Goal: Information Seeking & Learning: Learn about a topic

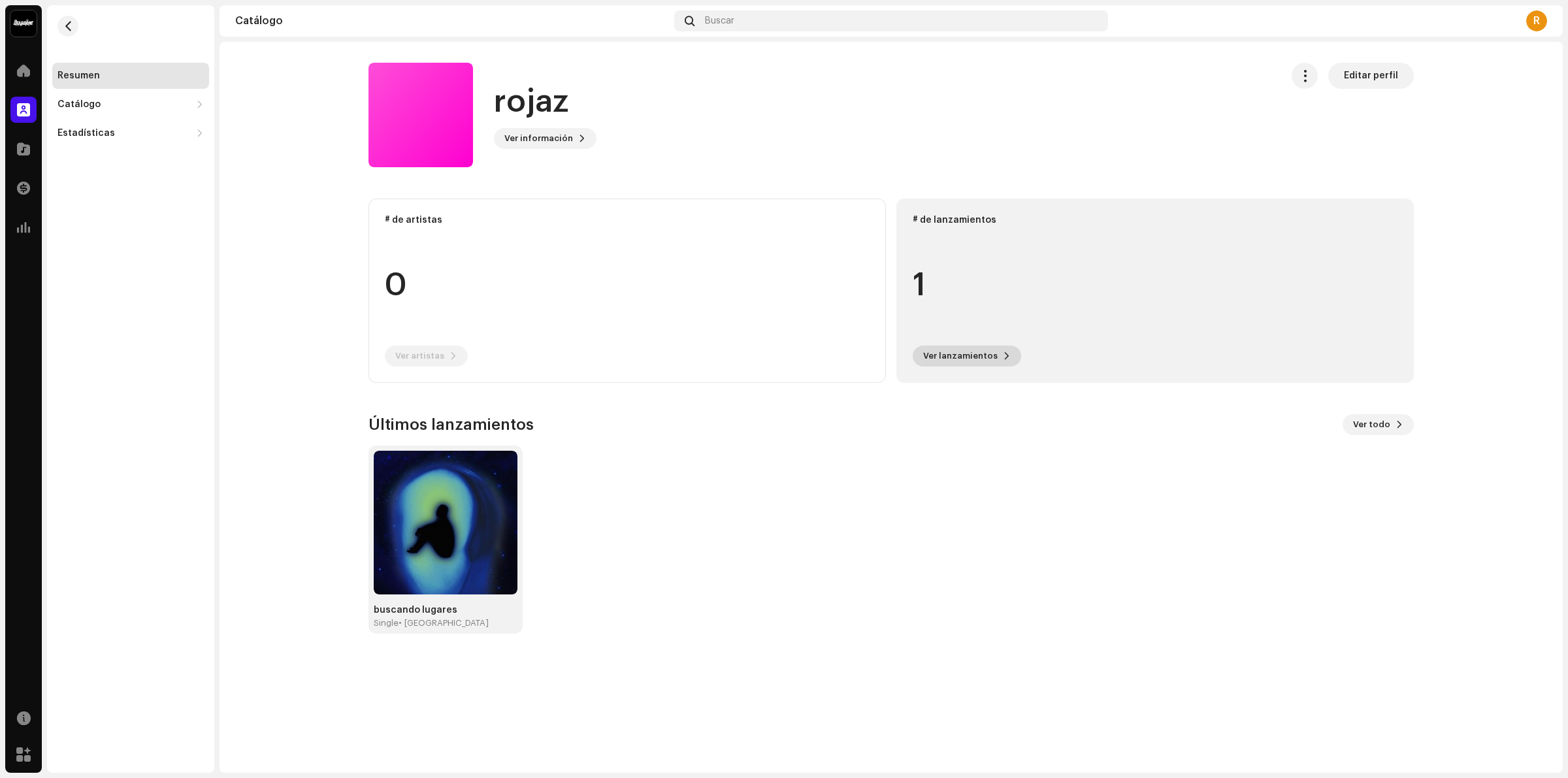
click at [995, 361] on button "Ver lanzamientos" at bounding box center [966, 356] width 108 height 21
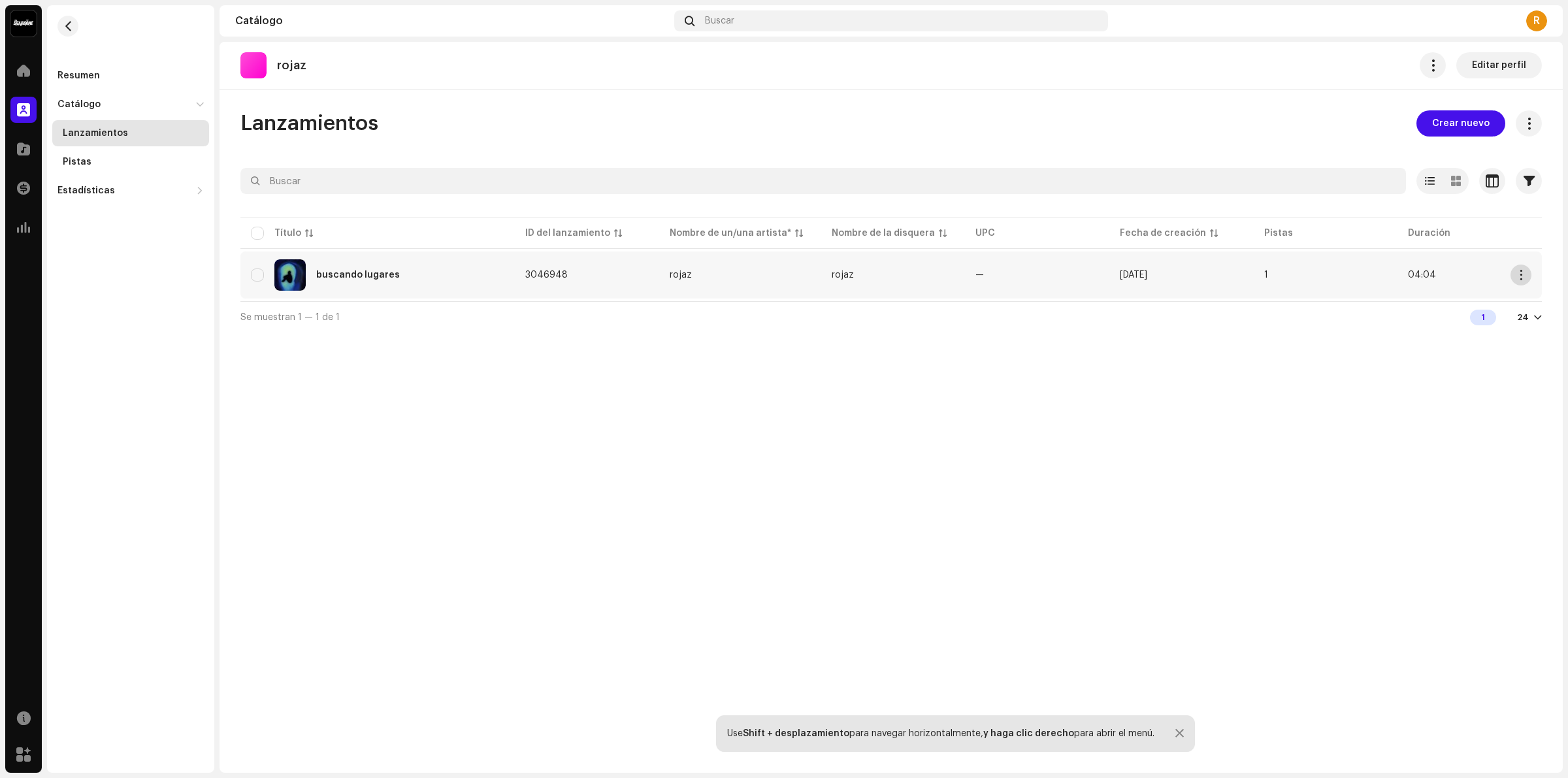
click at [1521, 273] on span "button" at bounding box center [1520, 275] width 10 height 10
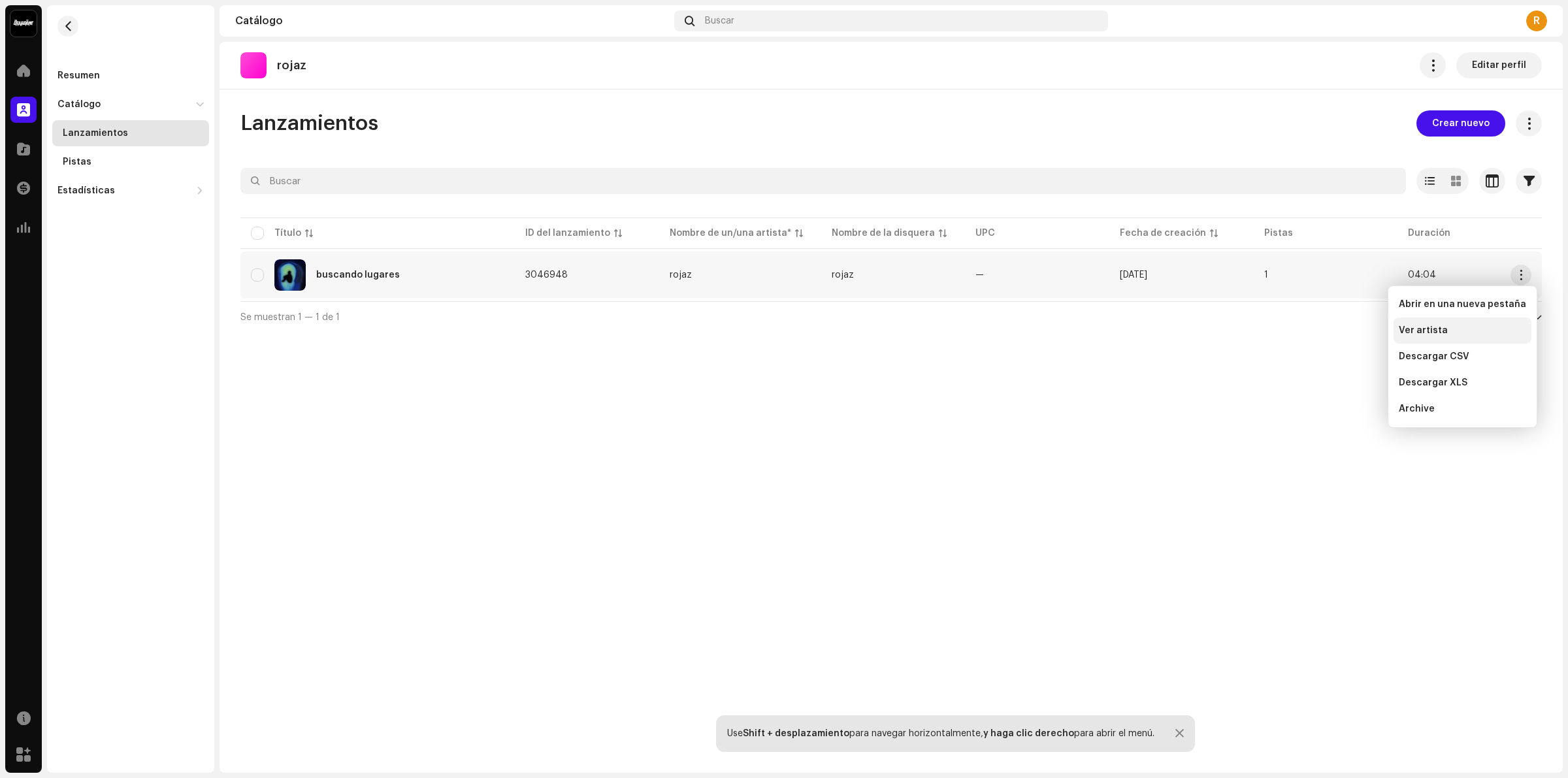
click at [1437, 332] on span "Ver artista" at bounding box center [1423, 330] width 49 height 10
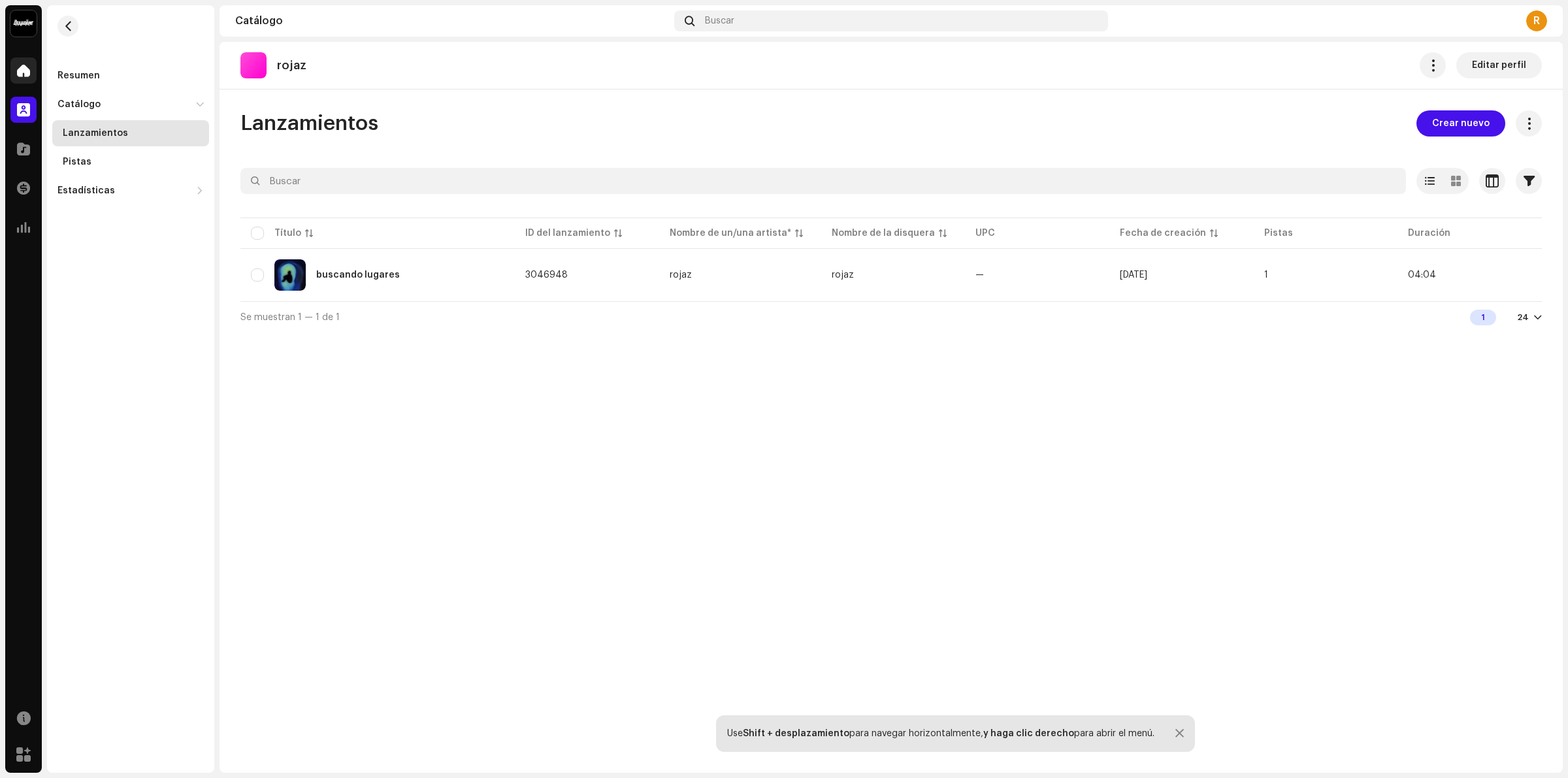
click at [18, 74] on span at bounding box center [24, 71] width 13 height 10
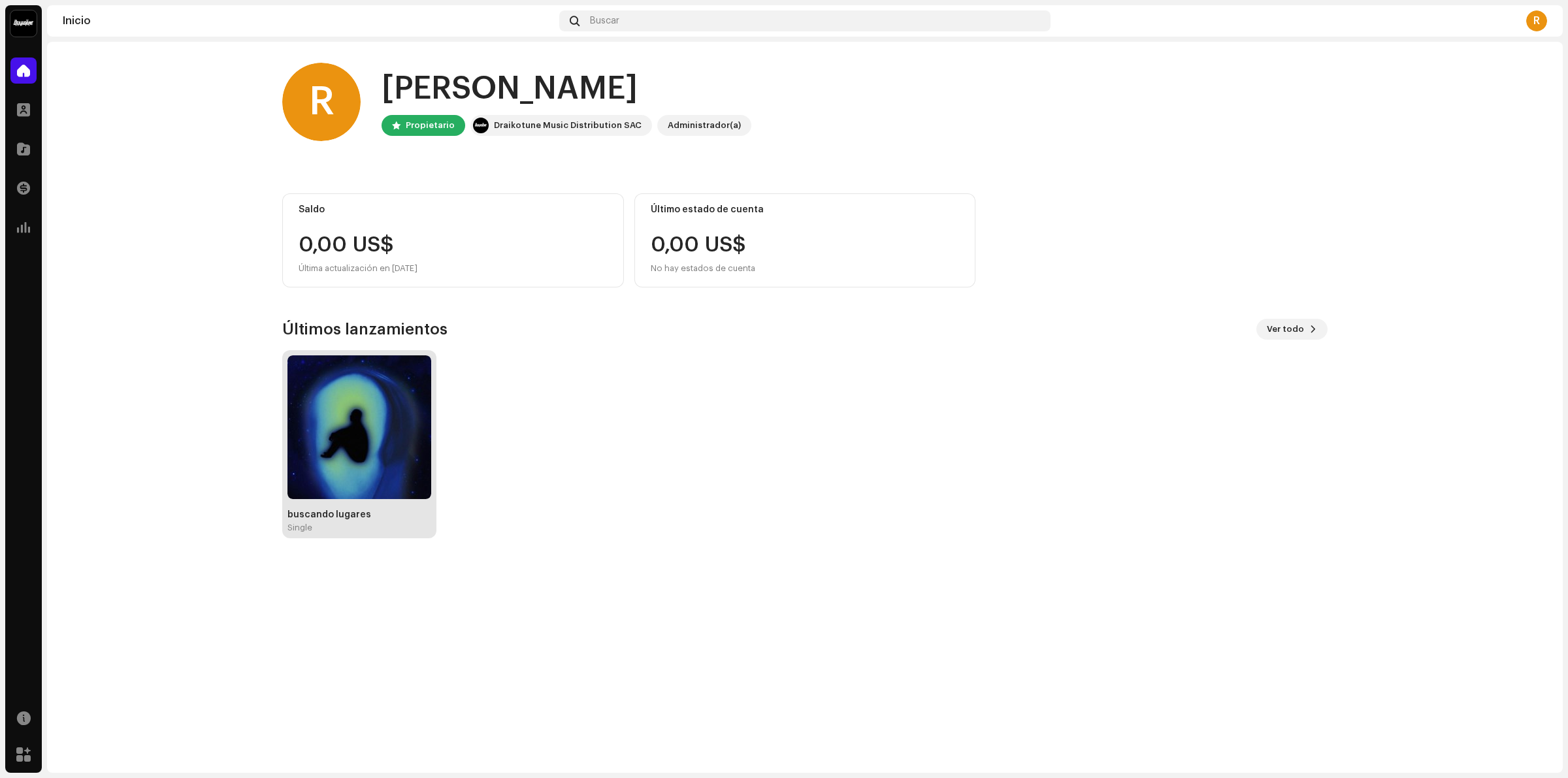
click at [346, 428] on img at bounding box center [359, 427] width 144 height 144
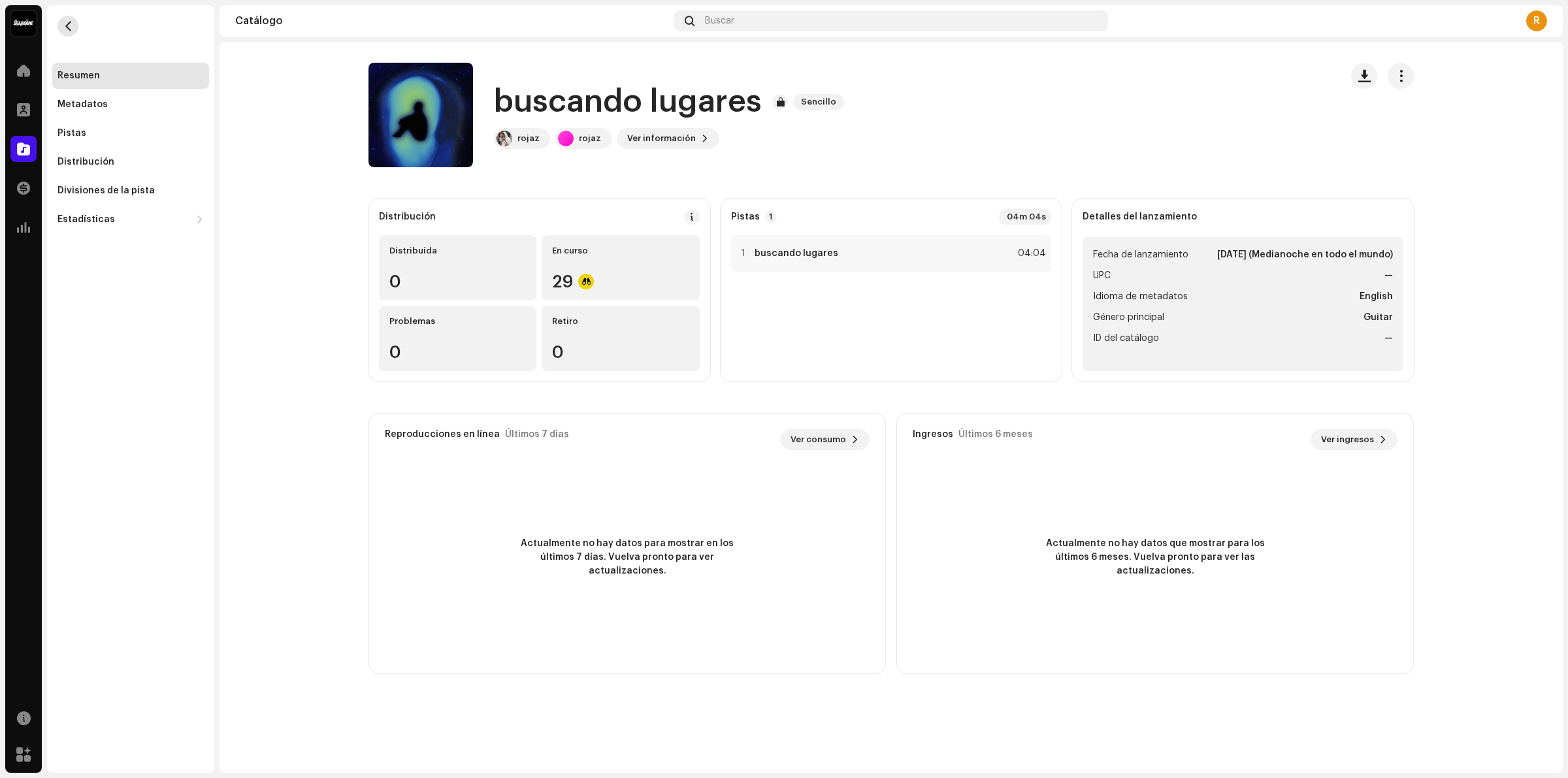
click at [70, 22] on span "button" at bounding box center [68, 26] width 10 height 10
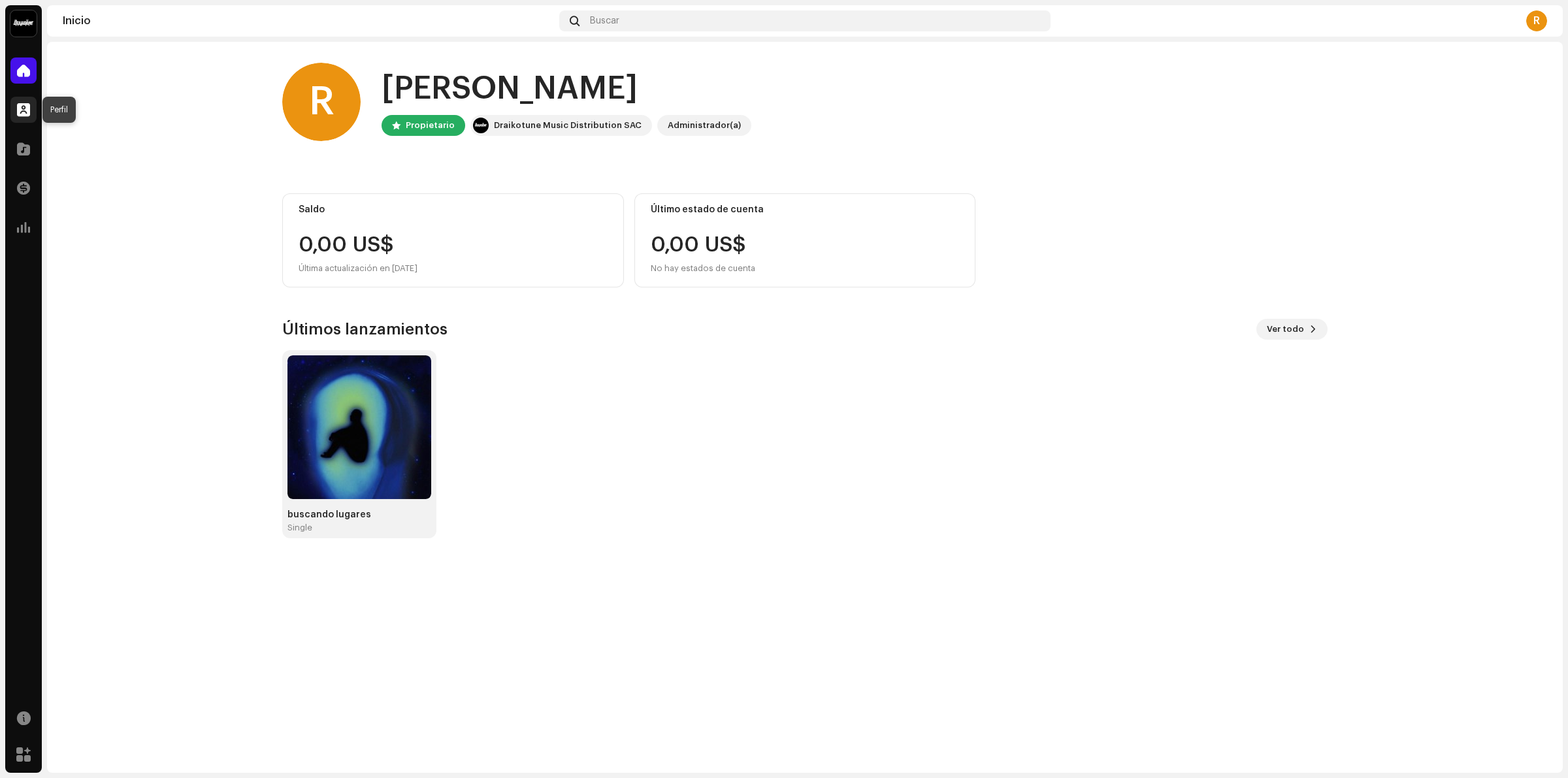
click at [16, 102] on div at bounding box center [23, 110] width 26 height 26
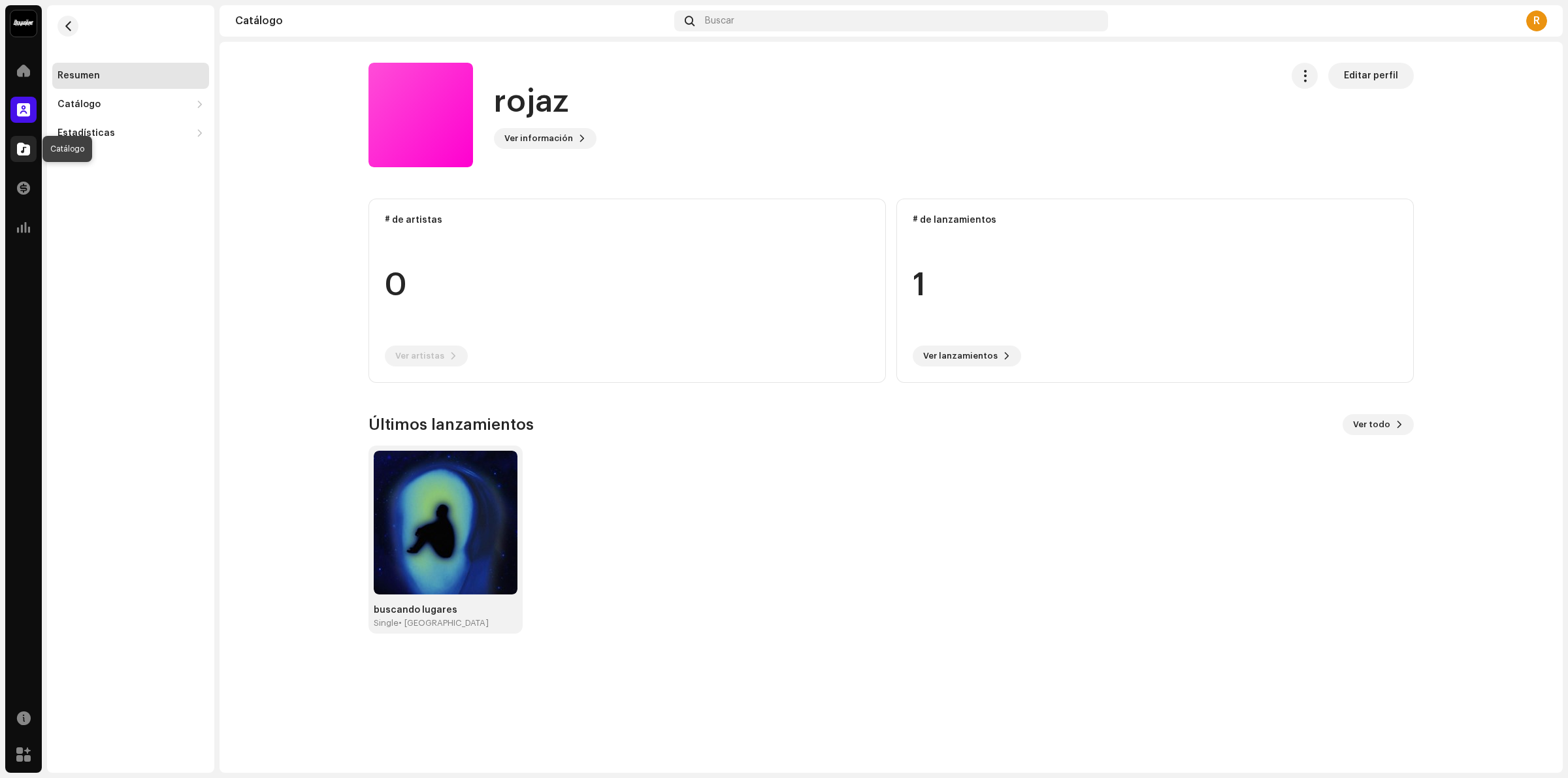
click at [19, 149] on span at bounding box center [24, 149] width 13 height 10
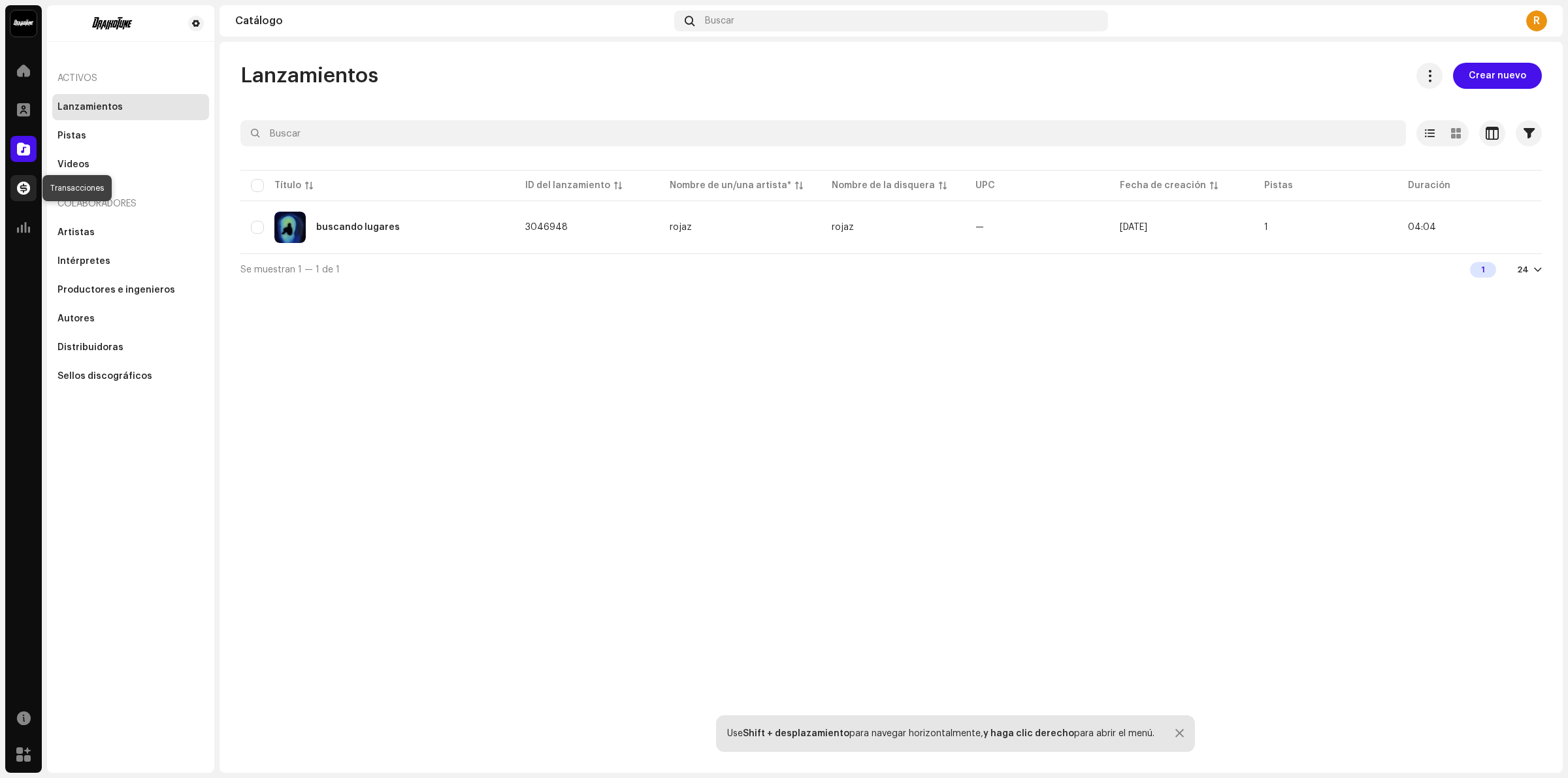
click at [27, 197] on div at bounding box center [23, 188] width 26 height 26
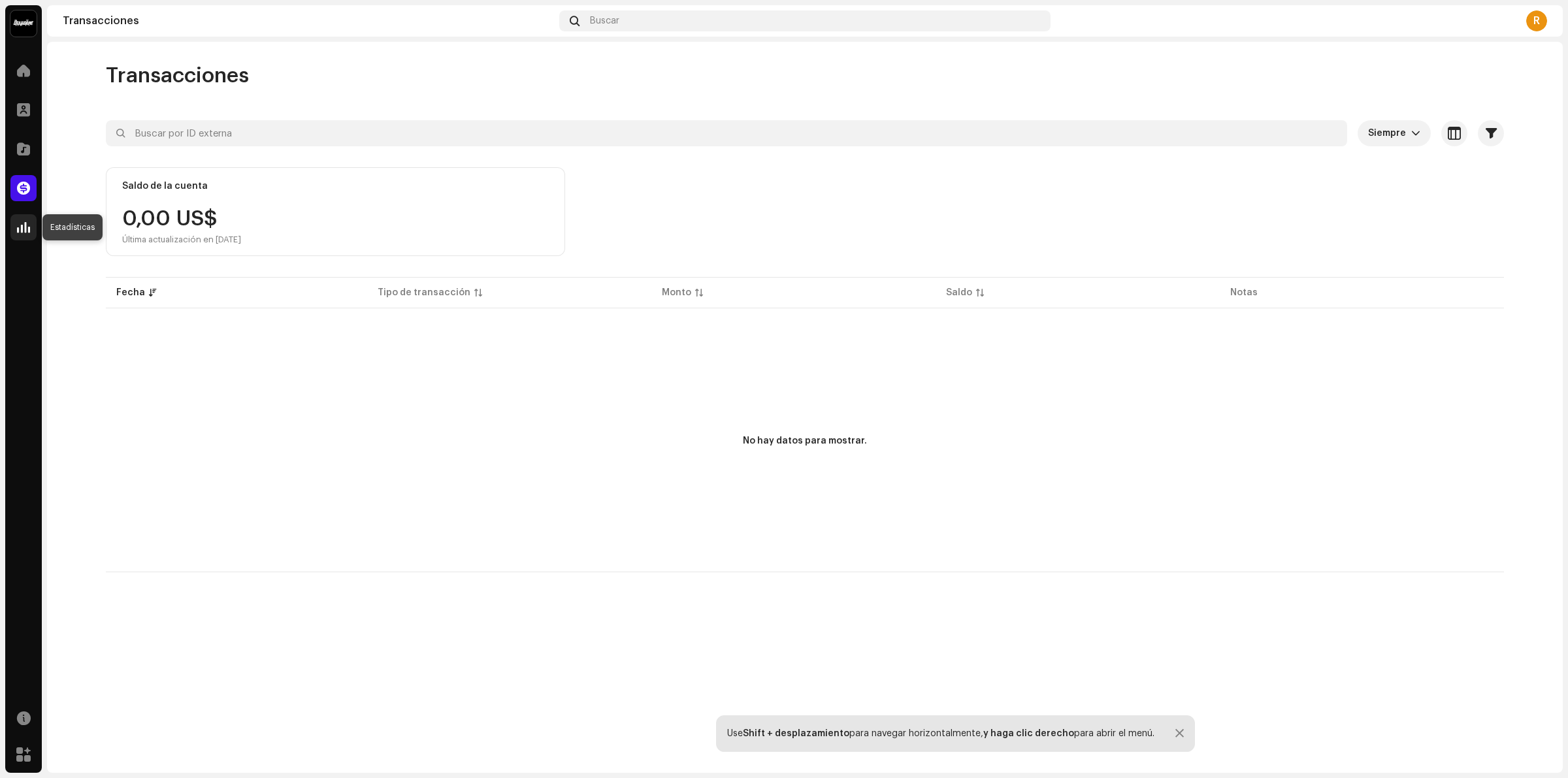
click at [18, 228] on span at bounding box center [24, 228] width 13 height 10
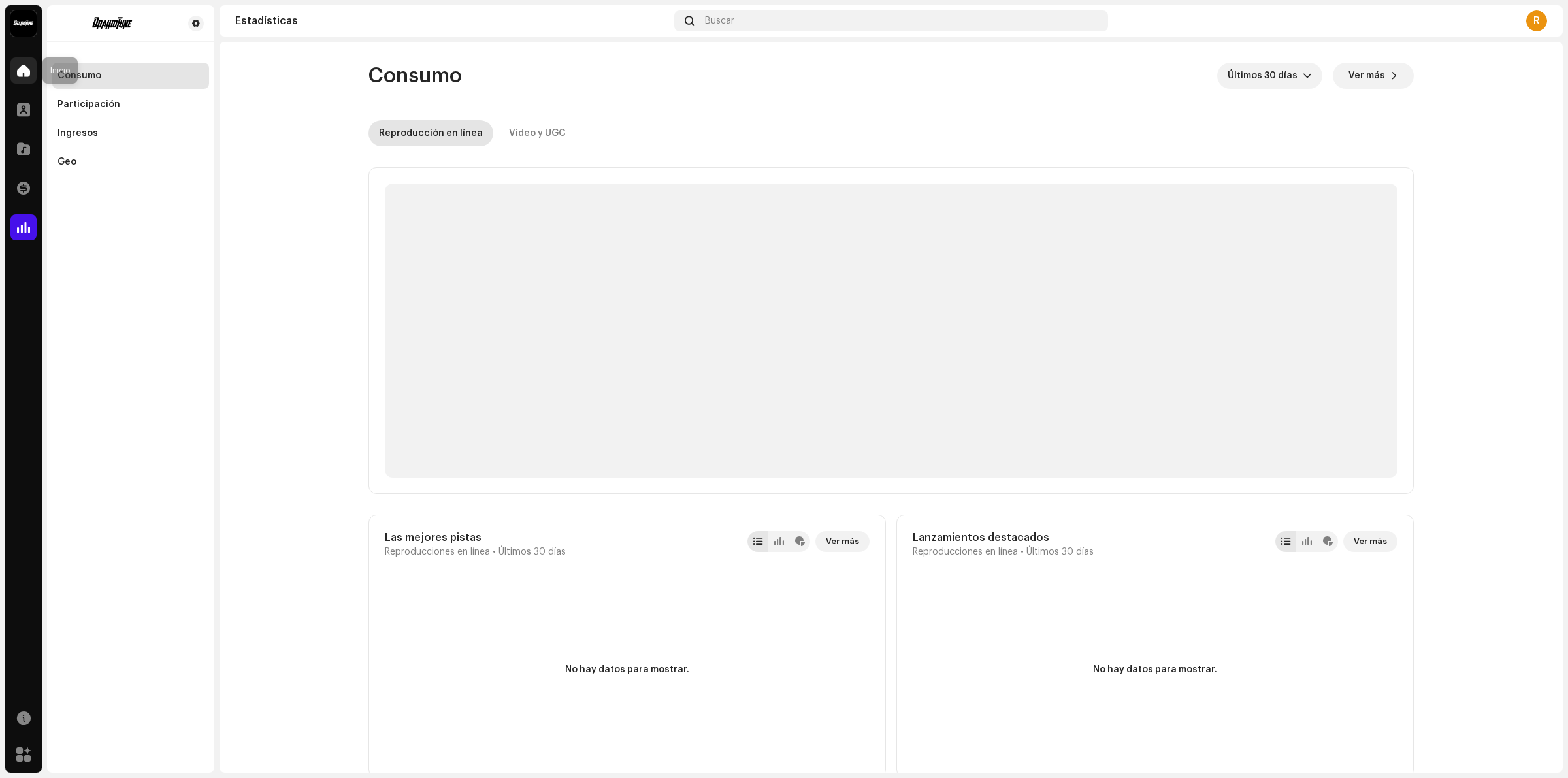
click at [18, 70] on span at bounding box center [24, 71] width 13 height 10
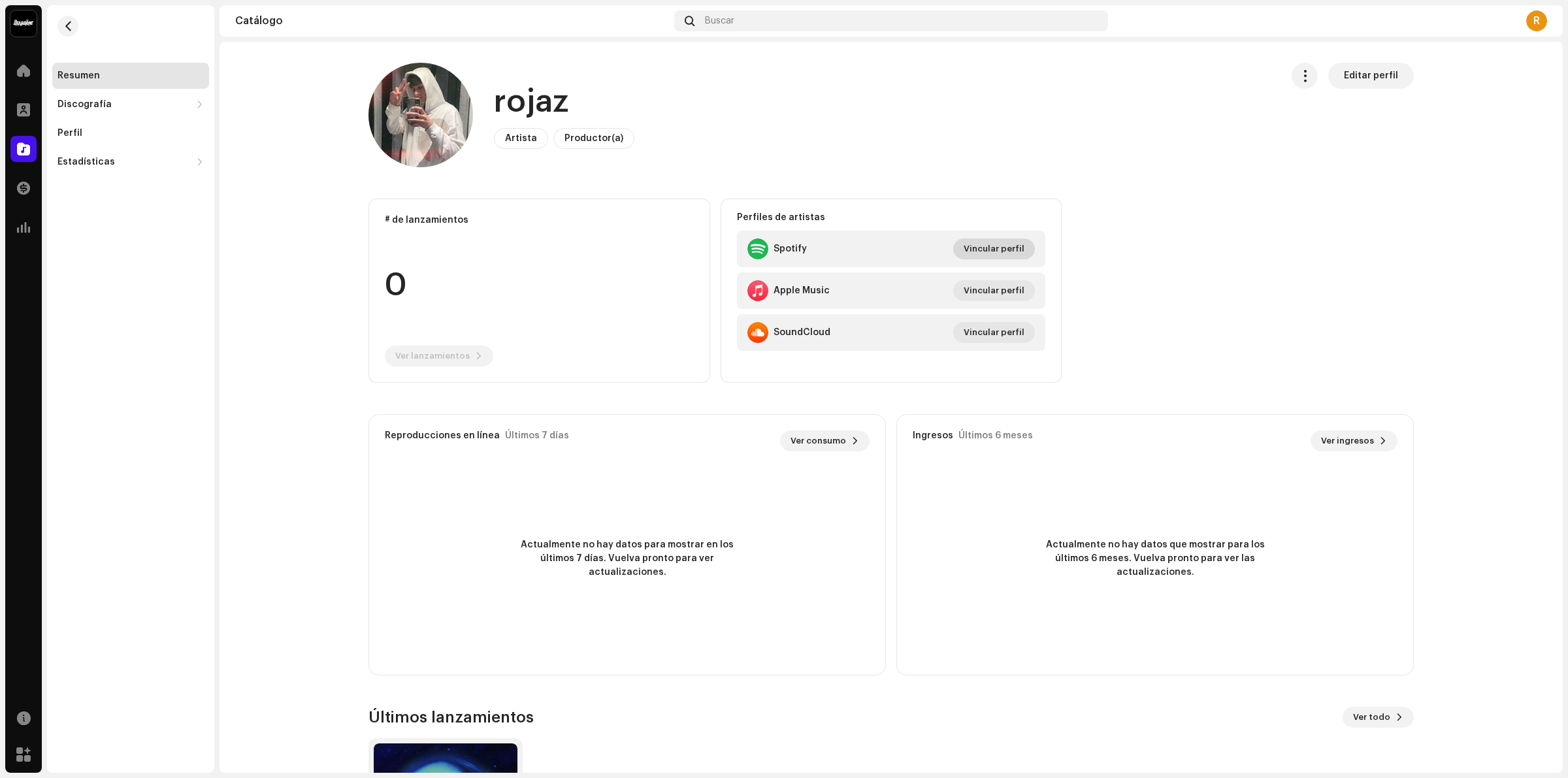
click at [985, 246] on span "Vincular perfil" at bounding box center [994, 248] width 60 height 26
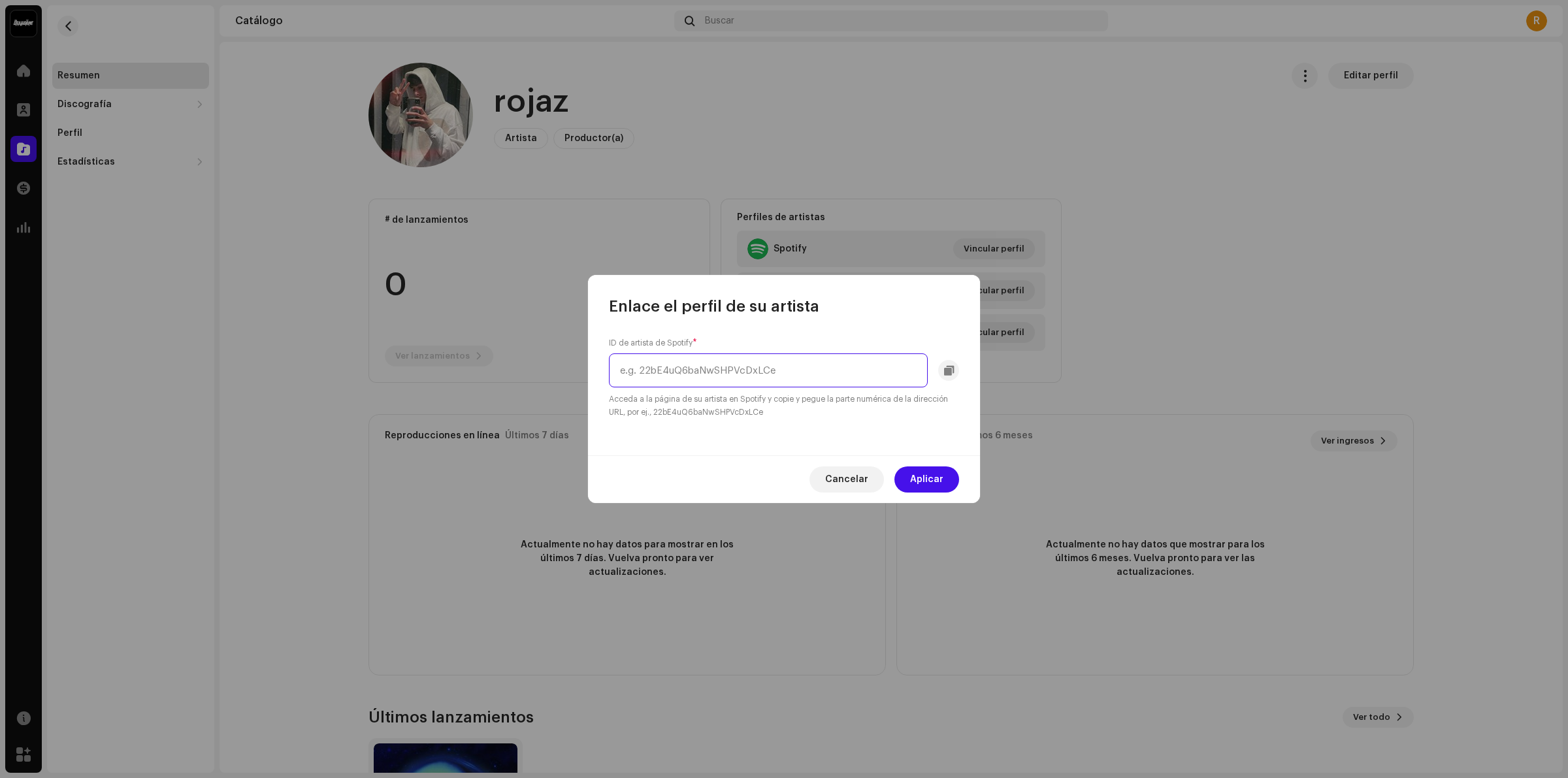
drag, startPoint x: 733, startPoint y: 354, endPoint x: 738, endPoint y: 365, distance: 12.1
click at [733, 357] on input "text" at bounding box center [768, 371] width 319 height 34
type input "r"
click at [856, 474] on span "Cancelar" at bounding box center [847, 479] width 43 height 26
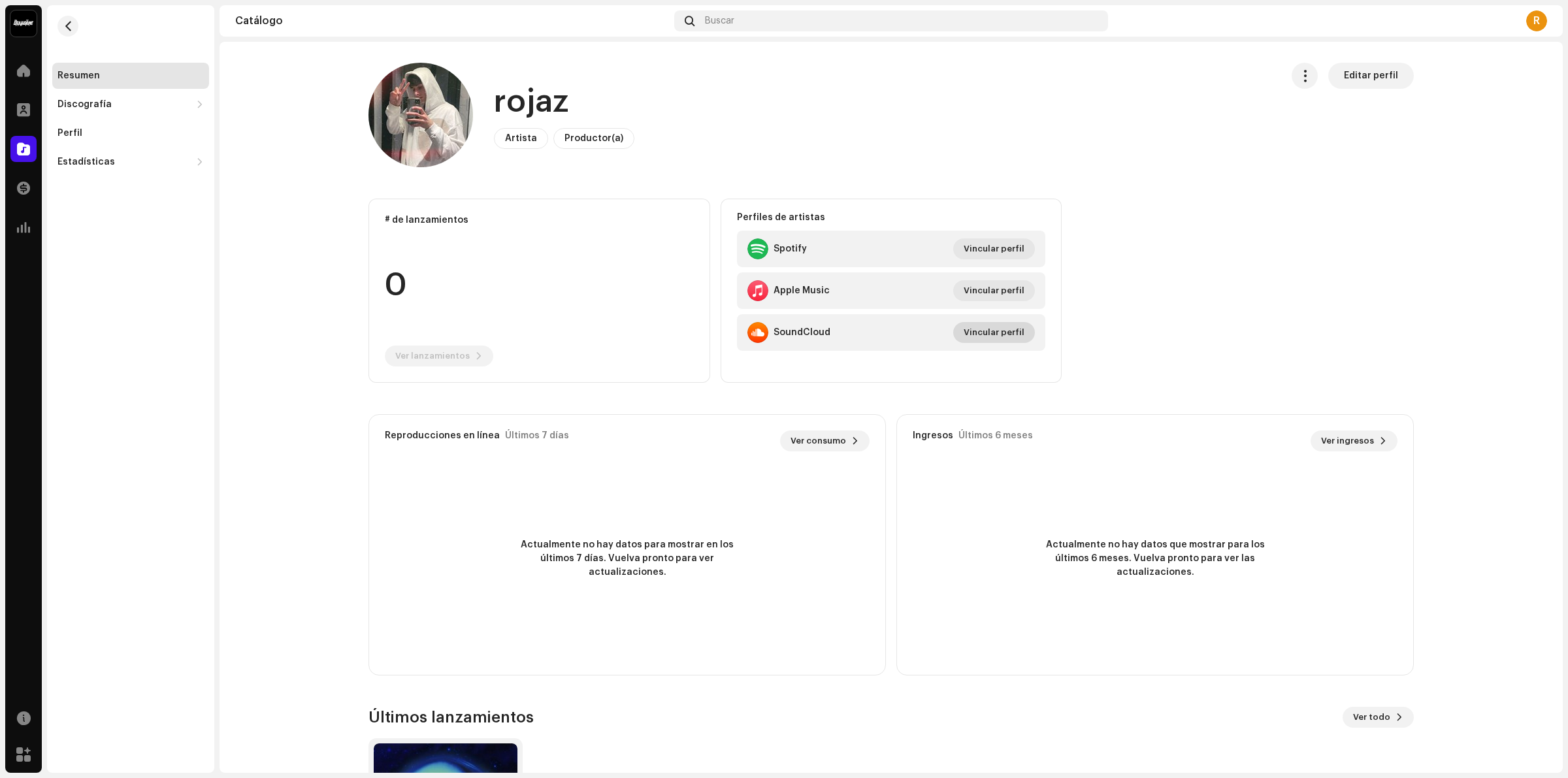
click at [991, 336] on span "Vincular perfil" at bounding box center [994, 332] width 60 height 26
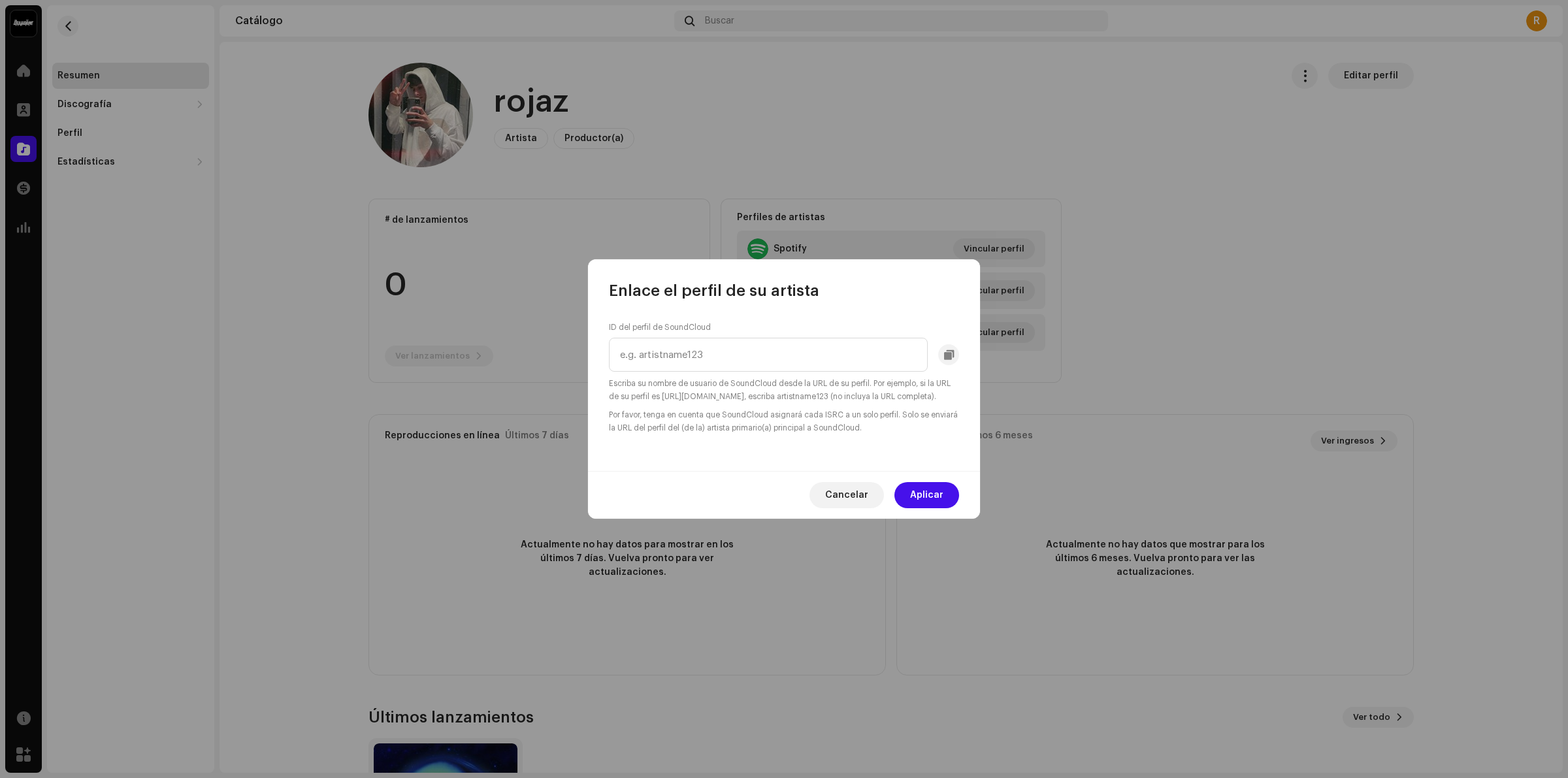
click at [858, 495] on span "Cancelar" at bounding box center [847, 495] width 43 height 26
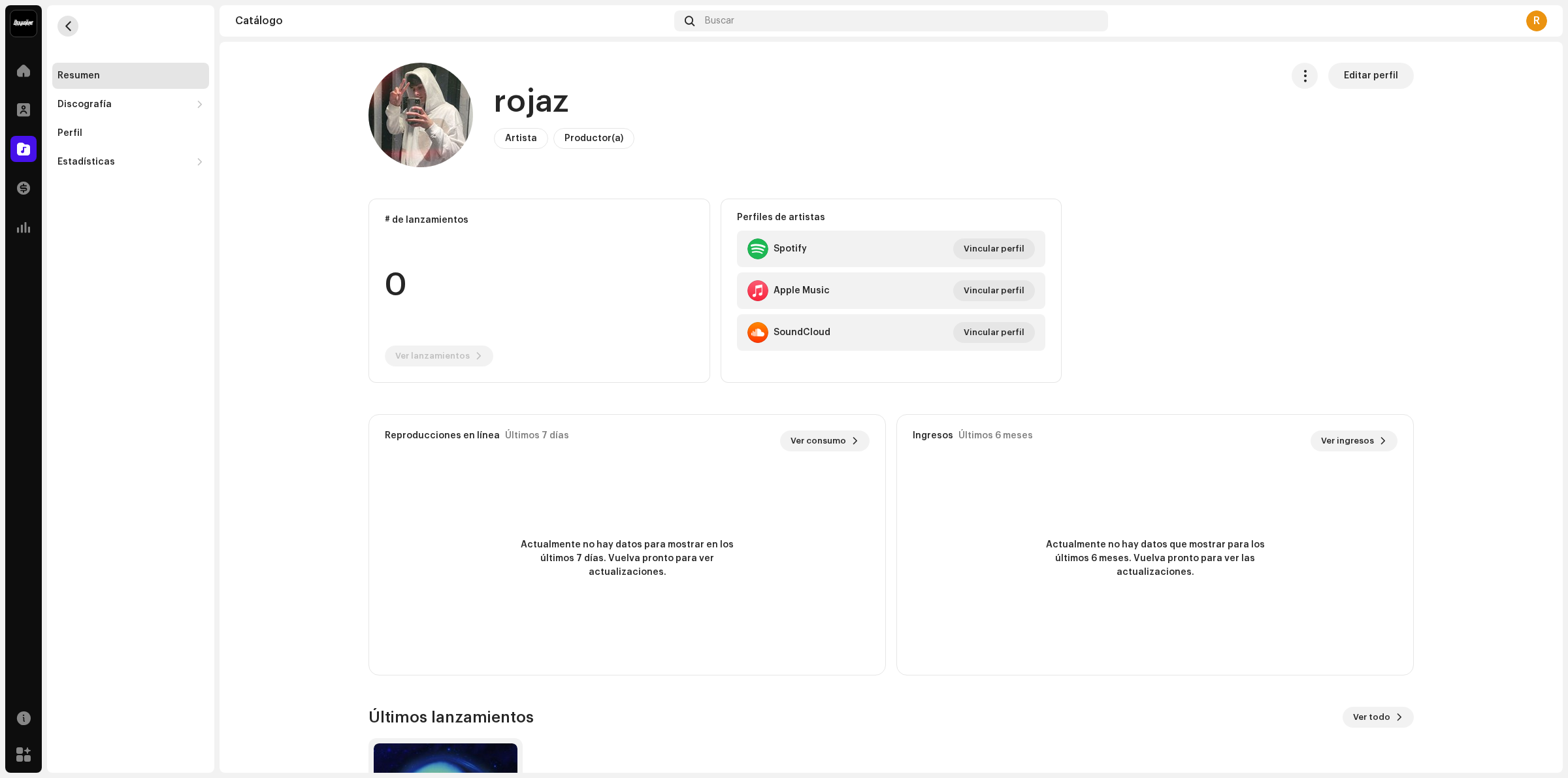
click at [66, 27] on span "button" at bounding box center [68, 26] width 10 height 10
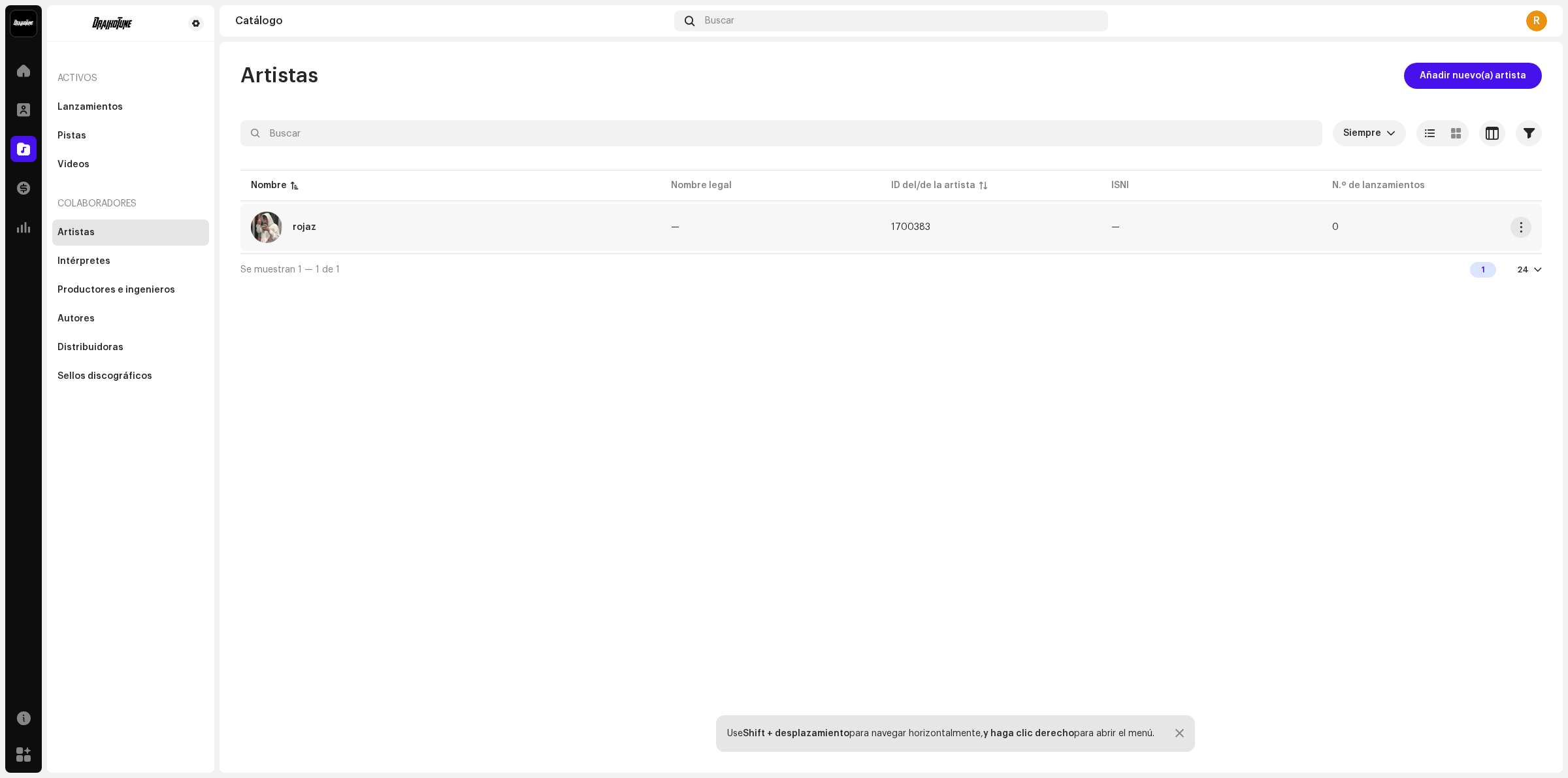
click at [317, 221] on div "rojaz" at bounding box center [450, 228] width 399 height 31
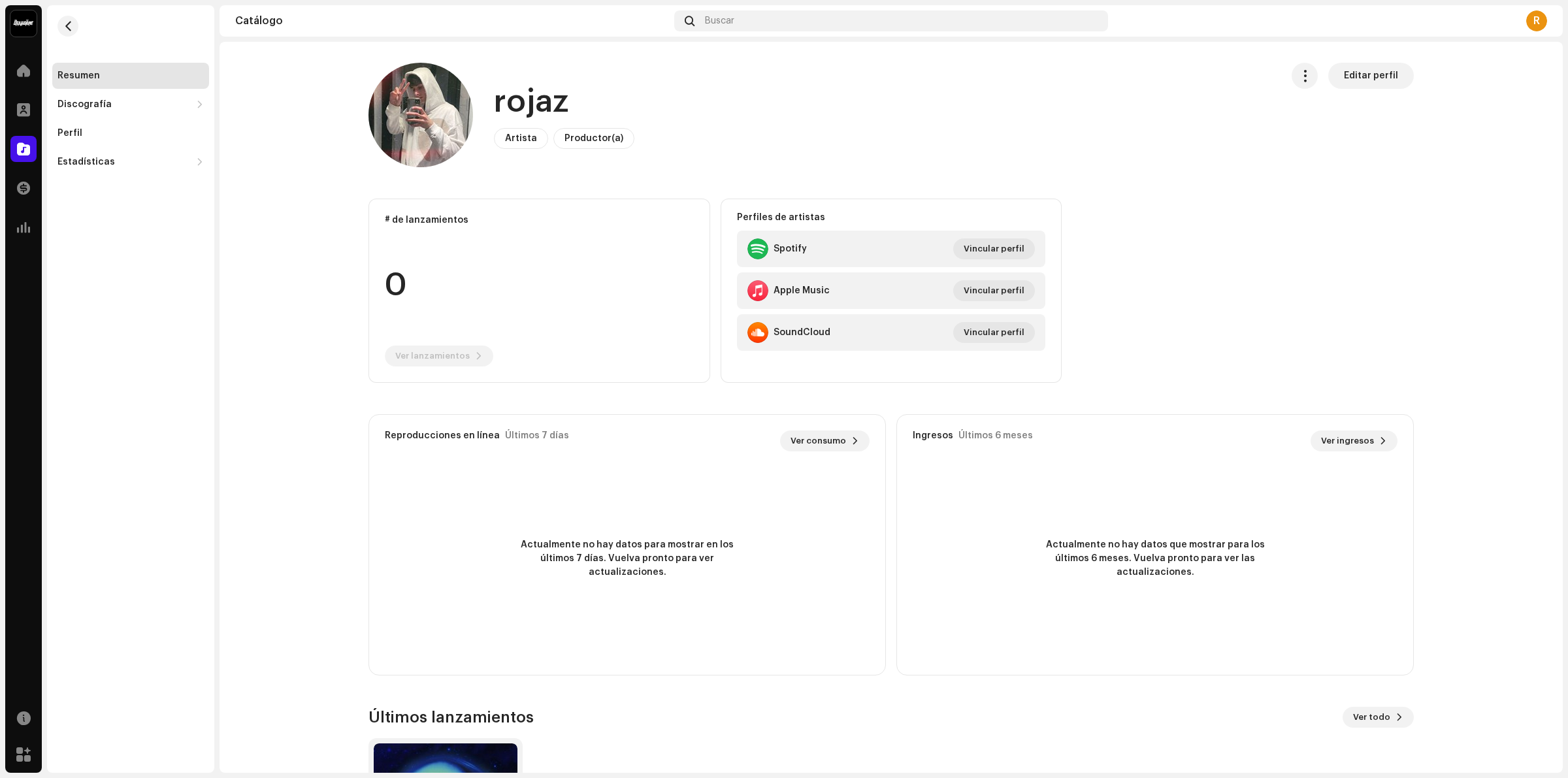
click at [54, 24] on re-m-nav-back at bounding box center [68, 34] width 31 height 57
click at [72, 31] on span "button" at bounding box center [68, 26] width 10 height 10
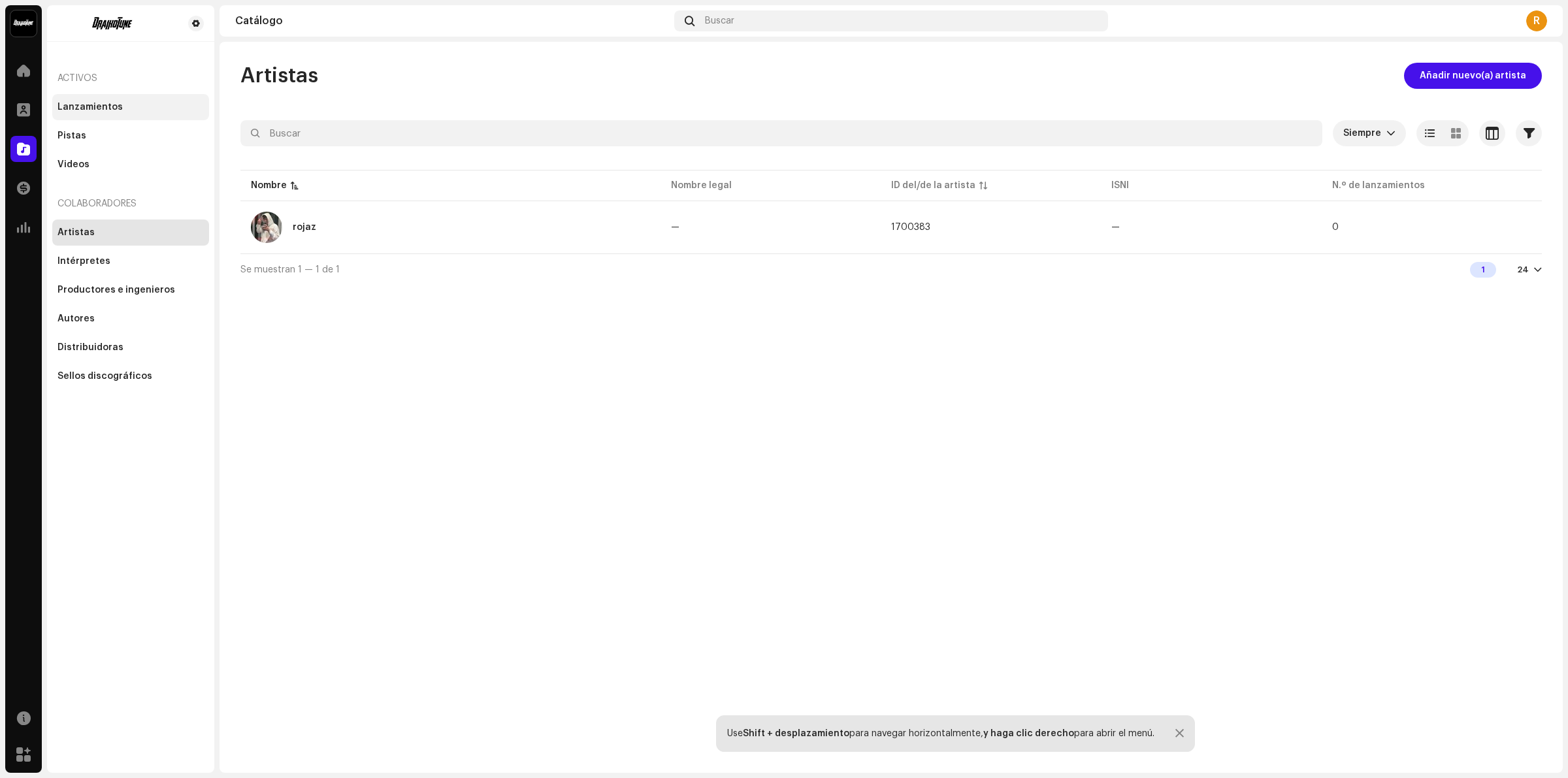
click at [97, 98] on div "Lanzamientos" at bounding box center [131, 107] width 157 height 26
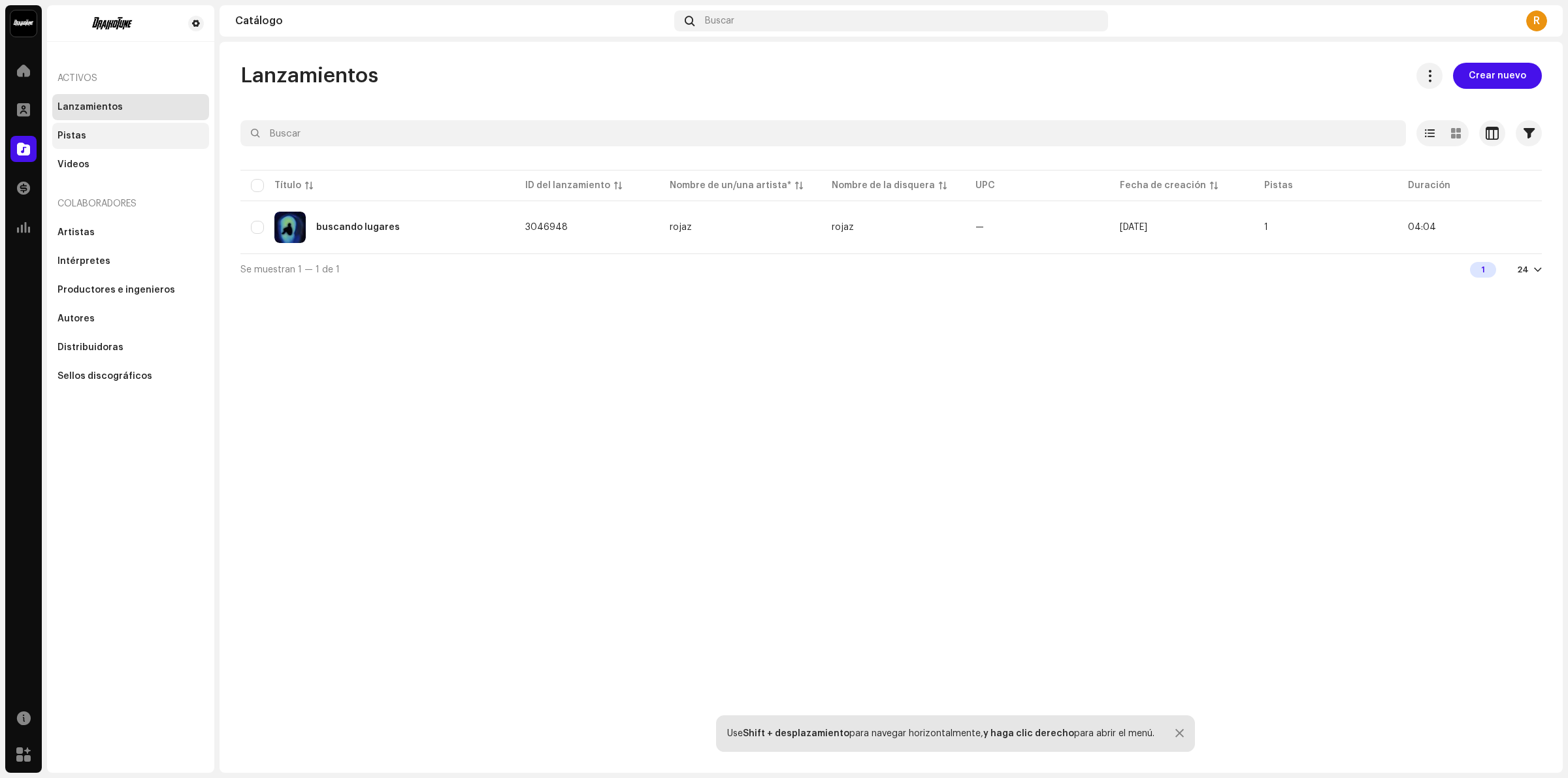
click at [69, 141] on div "Pistas" at bounding box center [131, 136] width 157 height 26
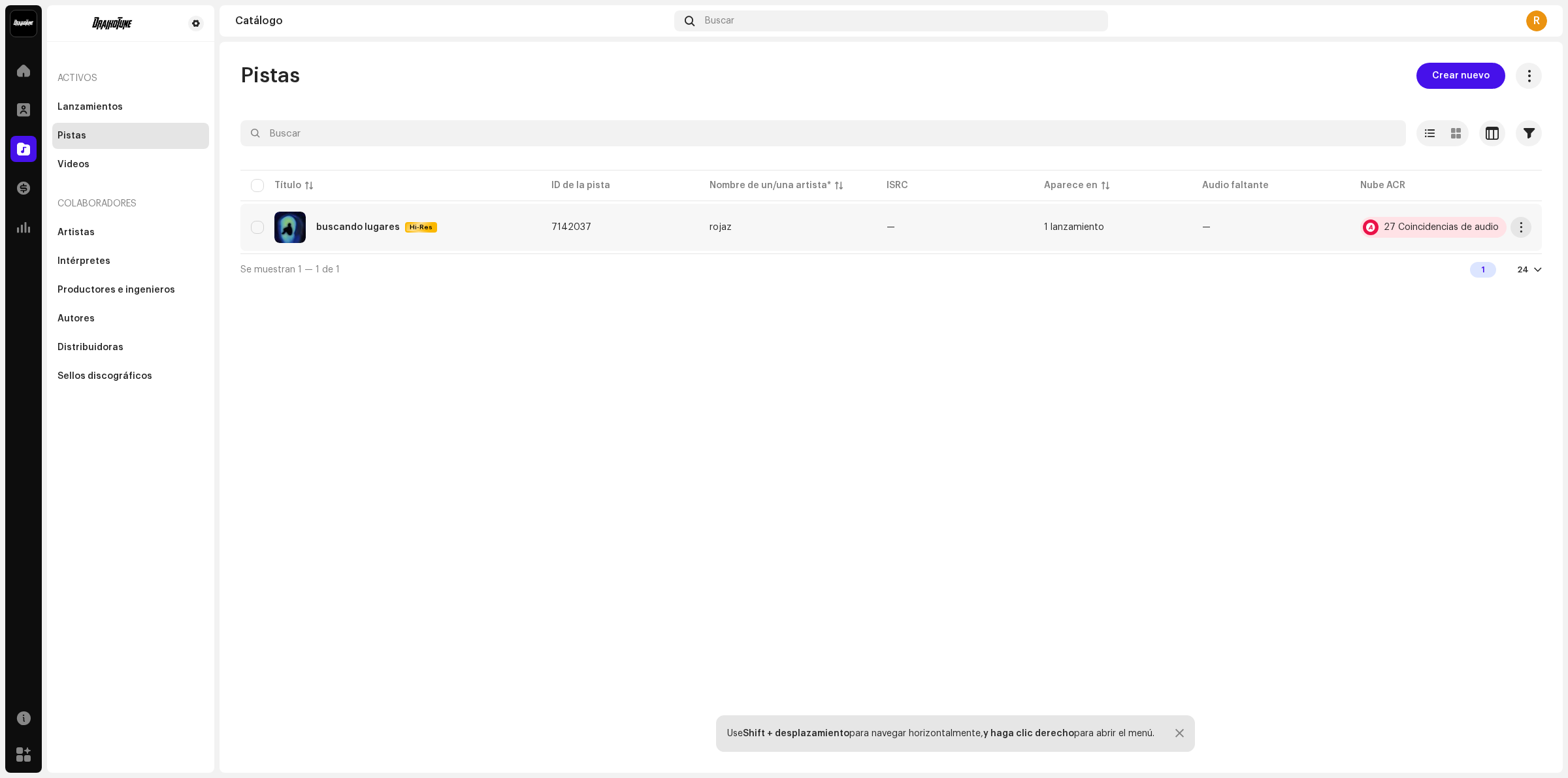
click at [1392, 225] on div "27 Coincidencias de audio" at bounding box center [1441, 228] width 115 height 9
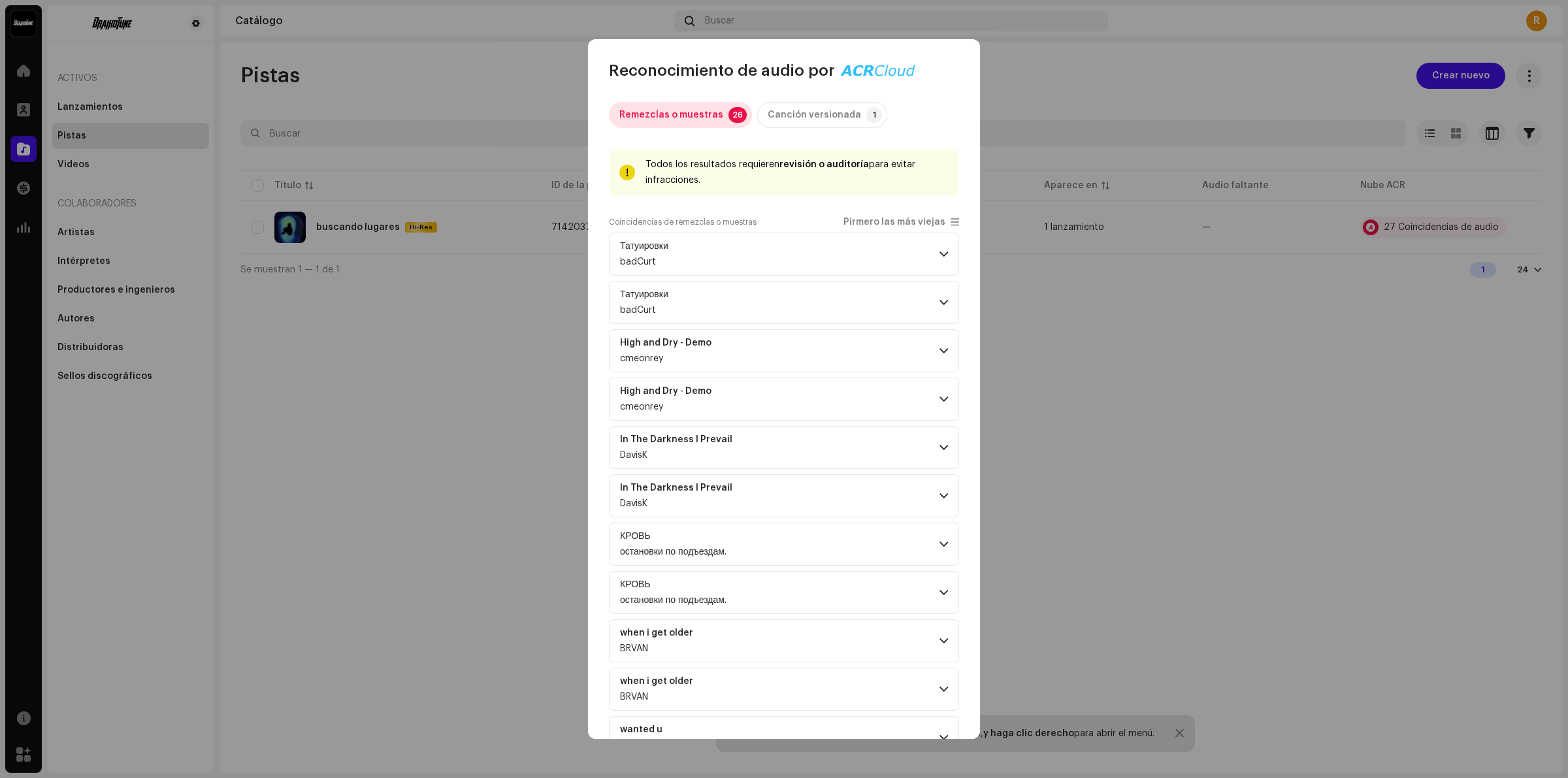
click at [659, 122] on div "Remezclas o muestras" at bounding box center [671, 115] width 104 height 26
click at [802, 109] on div "Canción versionada" at bounding box center [814, 115] width 93 height 26
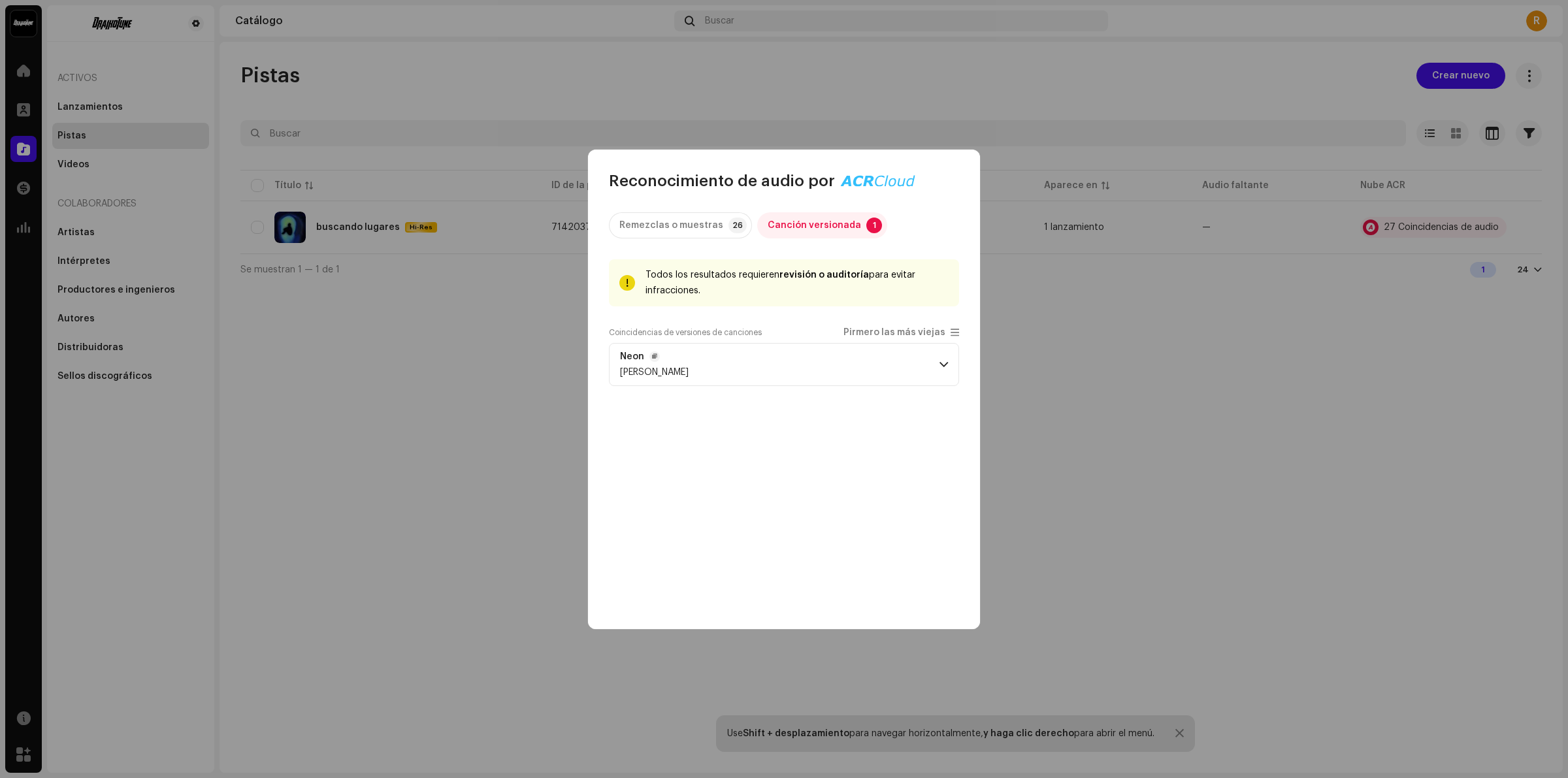
click at [944, 364] on span at bounding box center [943, 365] width 8 height 10
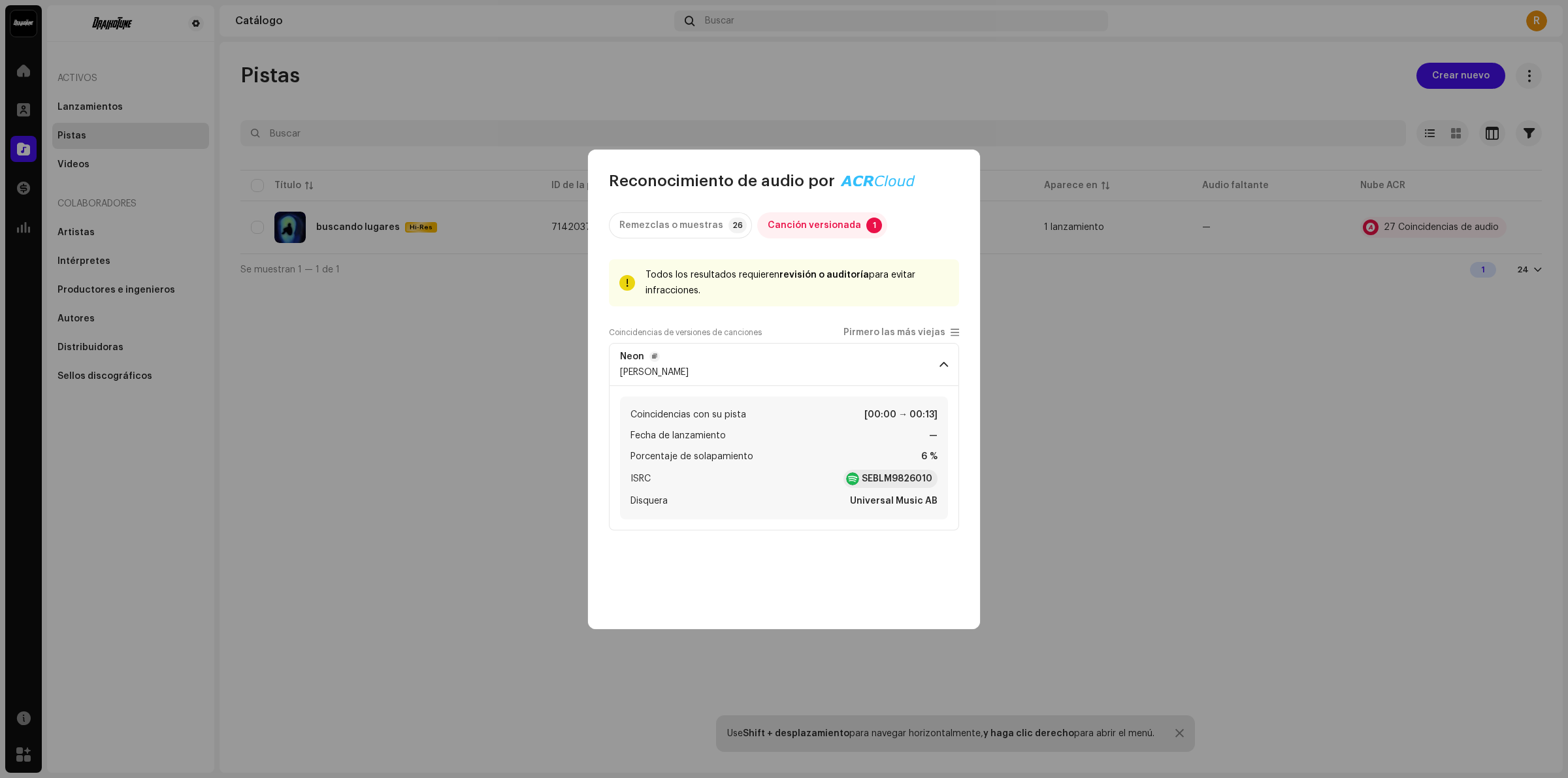
click at [944, 364] on span at bounding box center [943, 365] width 8 height 10
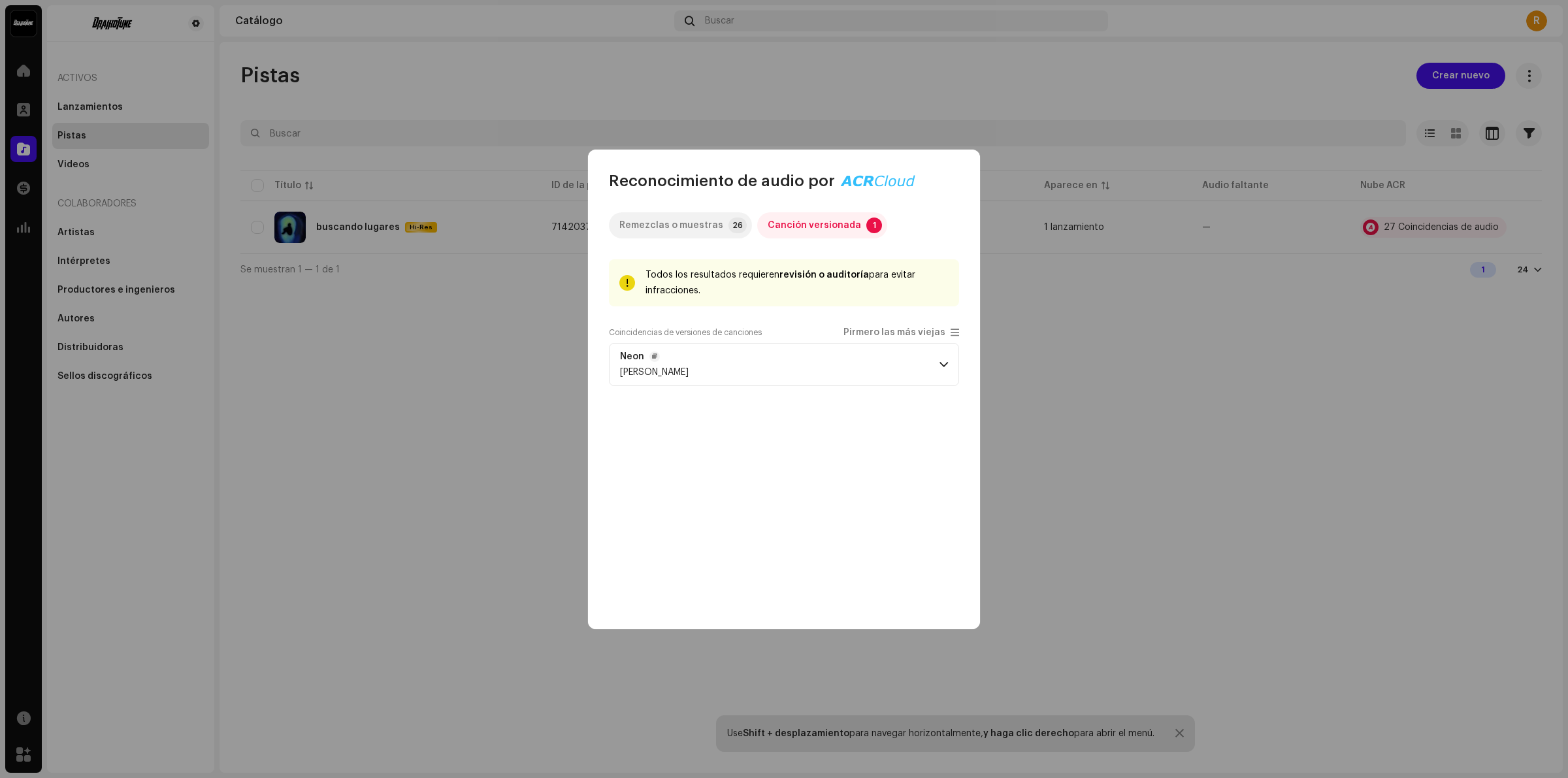
click at [674, 219] on div "Remezclas o muestras" at bounding box center [671, 225] width 104 height 26
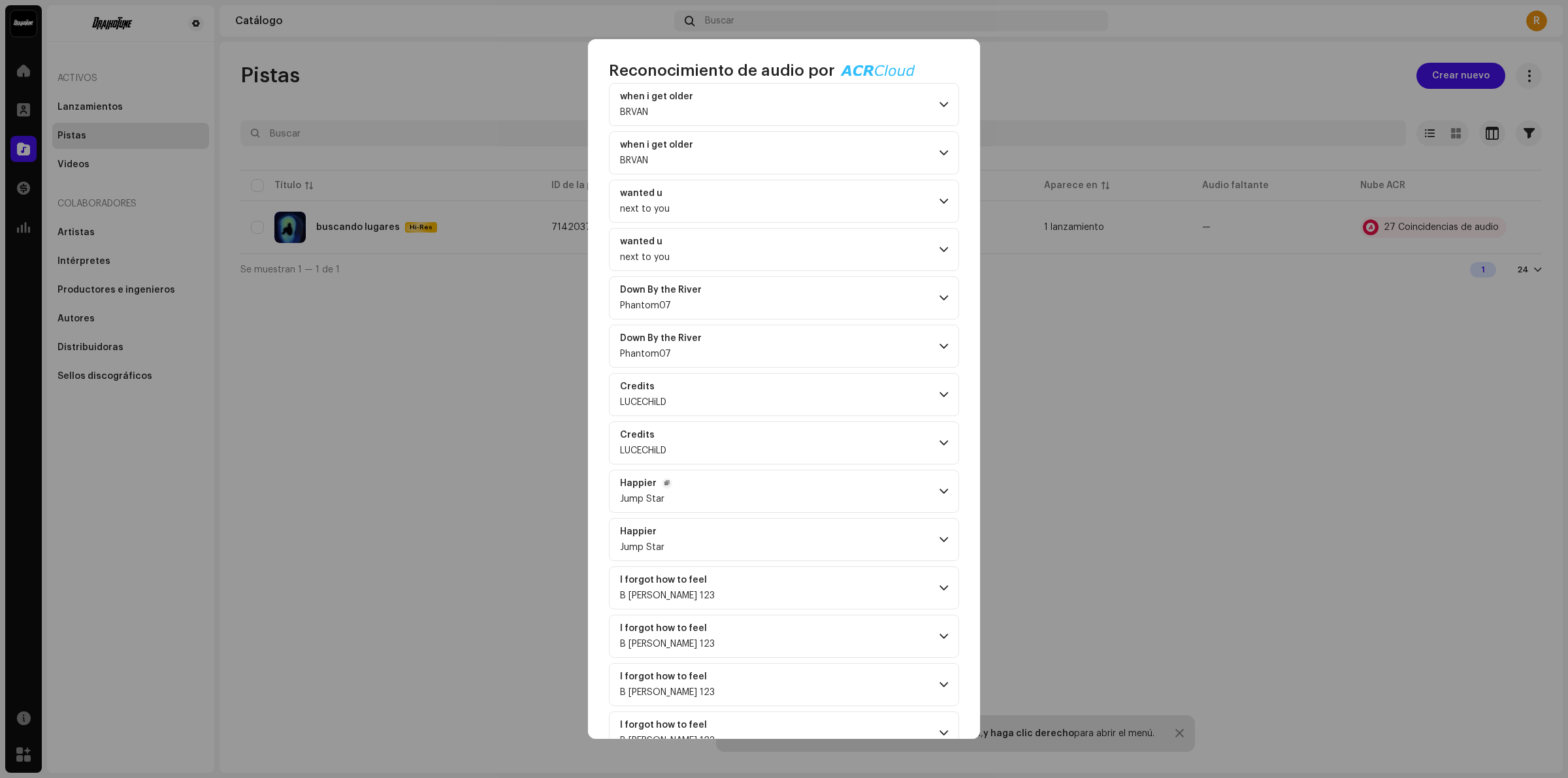
scroll to position [571, 0]
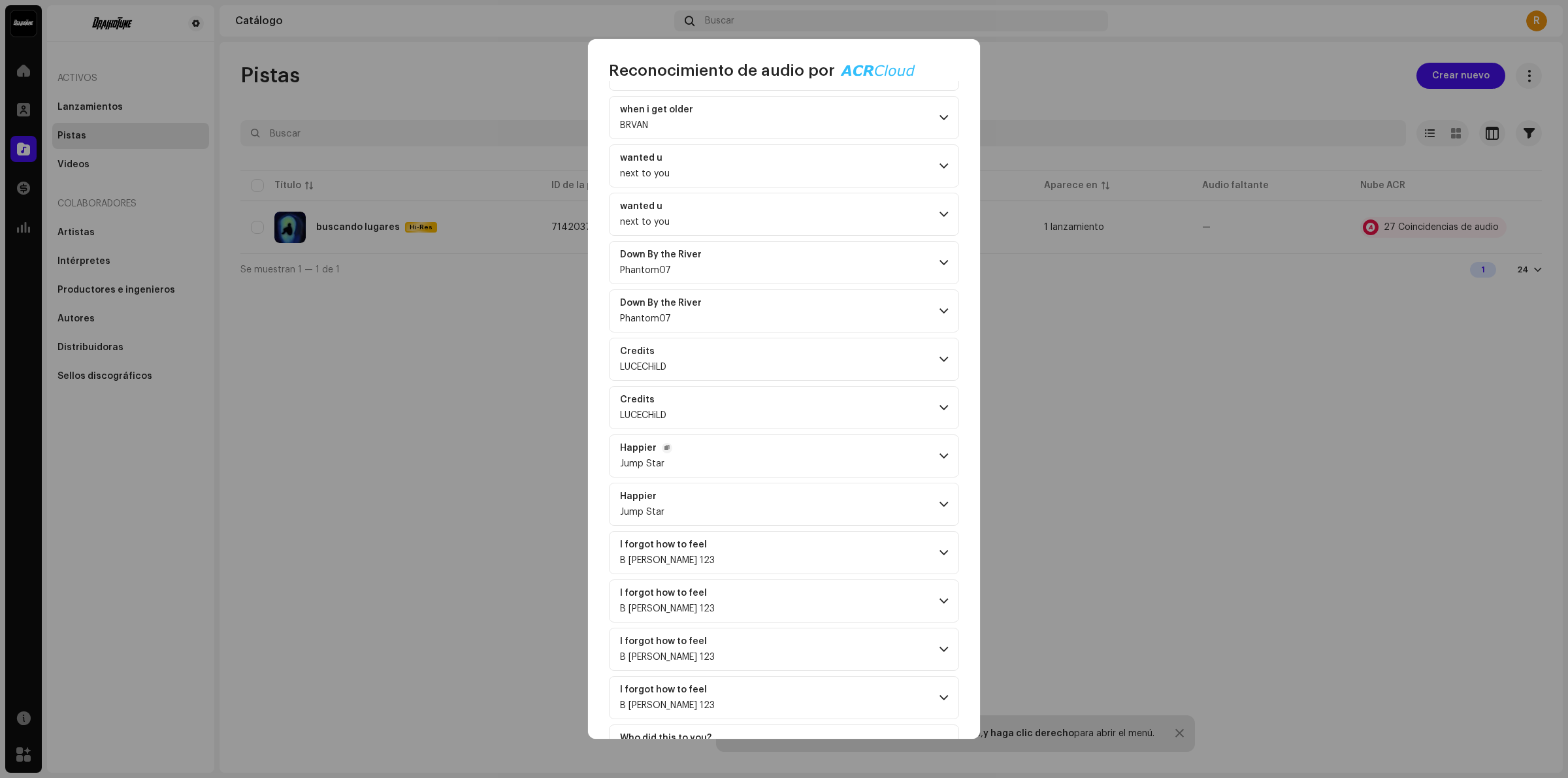
click at [722, 439] on p-accordion-header "Happier Jump Star" at bounding box center [783, 456] width 350 height 43
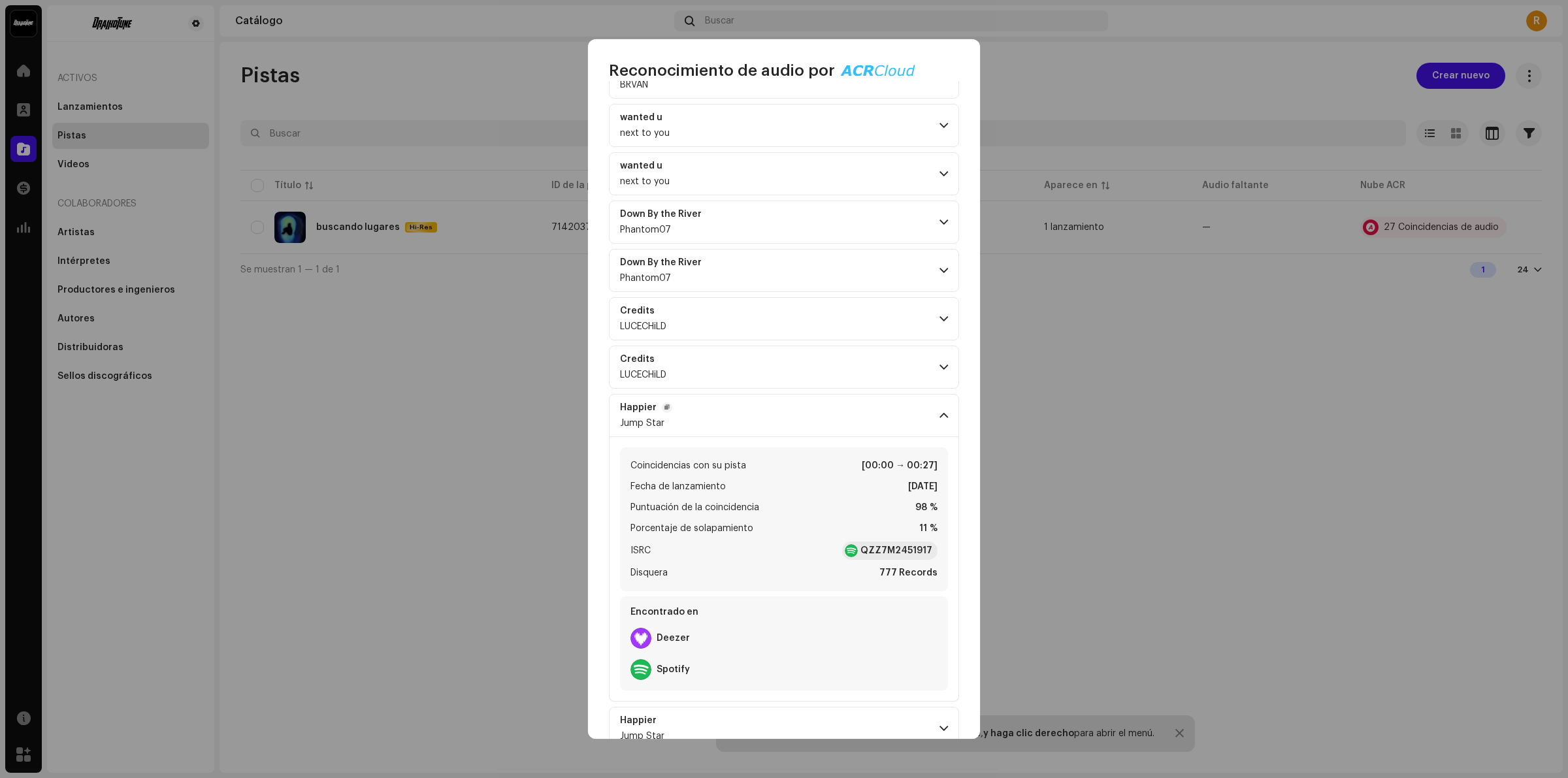
scroll to position [653, 0]
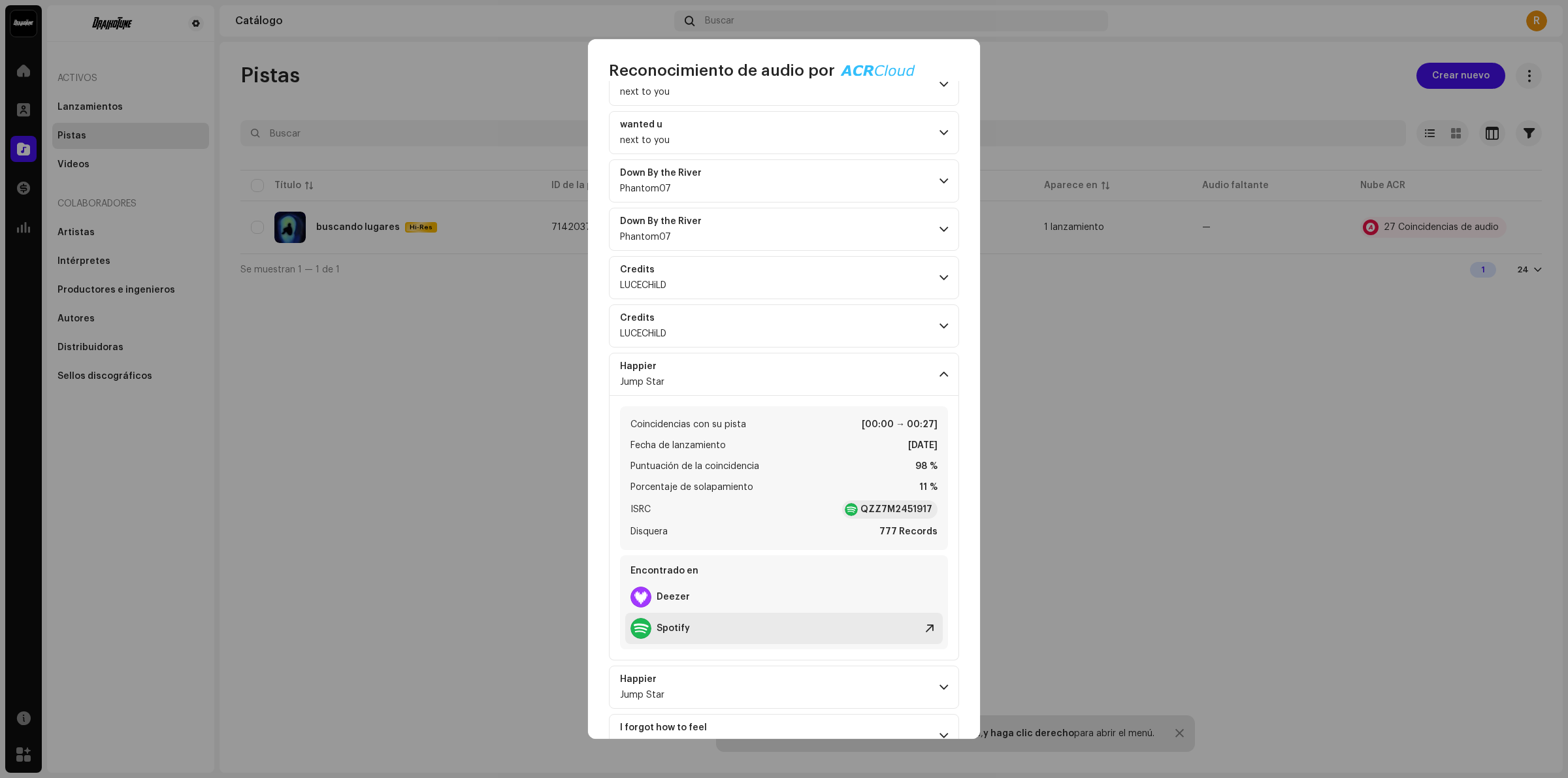
click at [664, 626] on div "Spotify" at bounding box center [660, 628] width 60 height 21
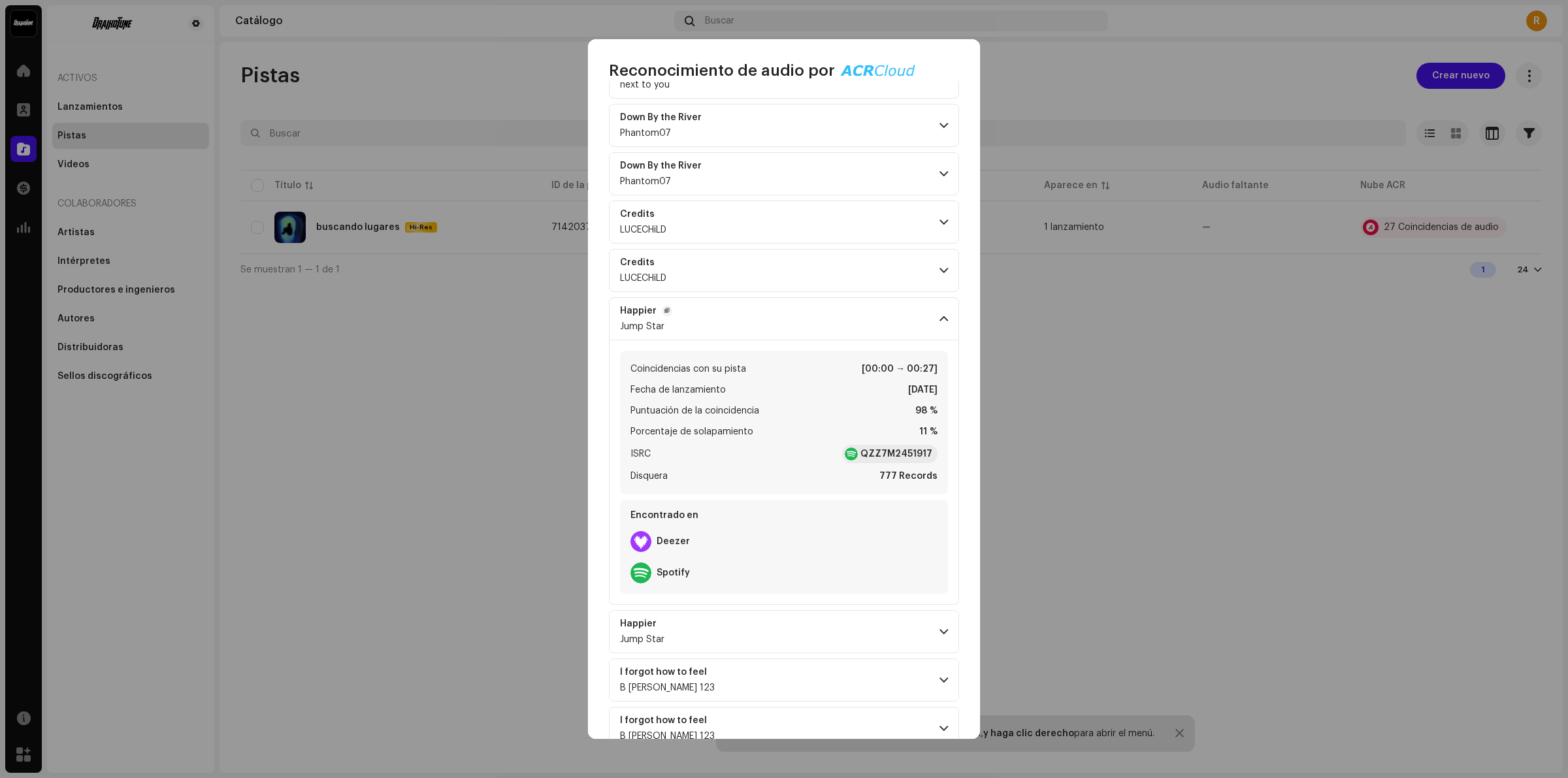
scroll to position [735, 0]
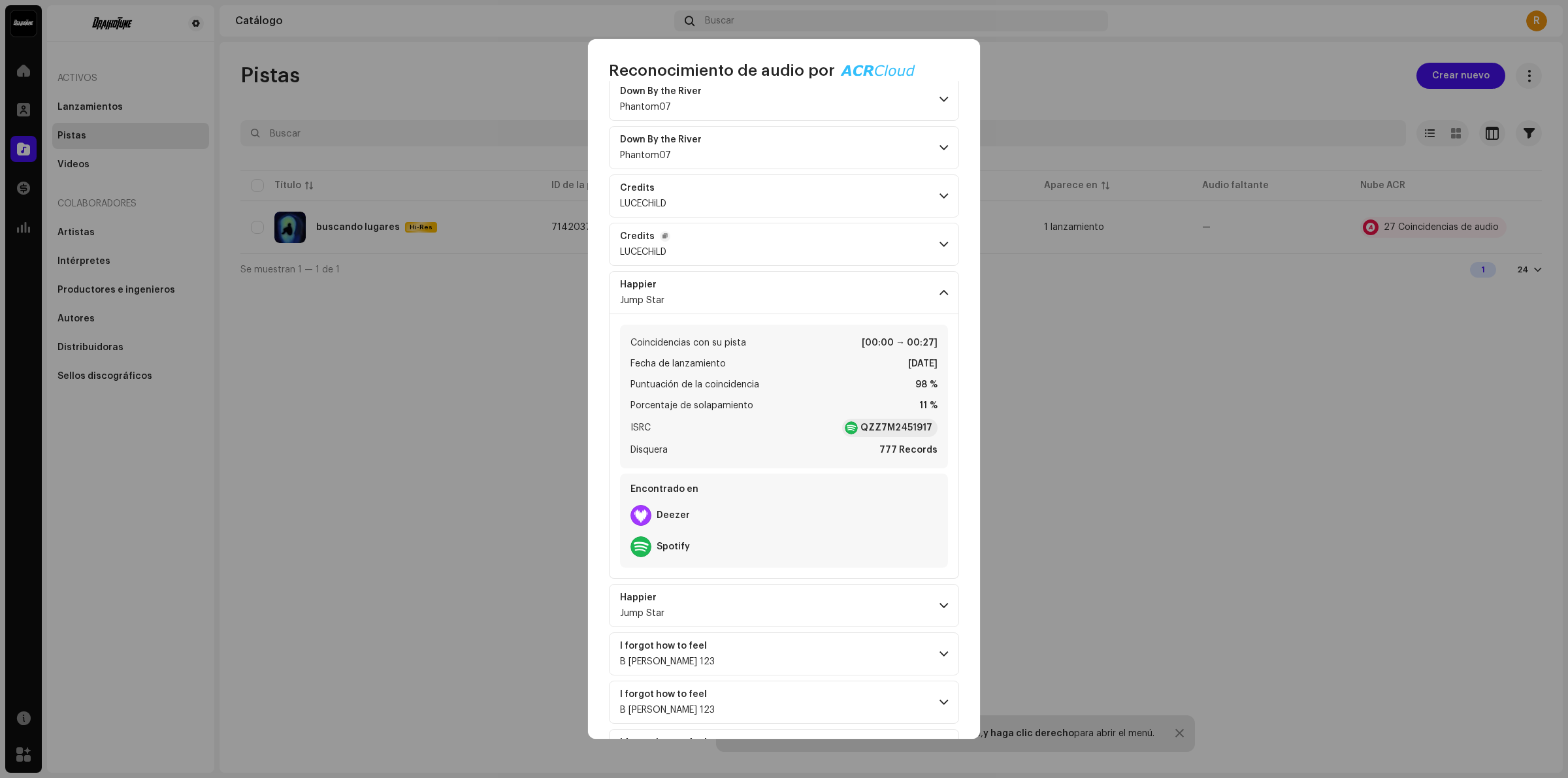
click at [775, 266] on p-accordion-header "Credits LUCECHiLD" at bounding box center [783, 245] width 350 height 43
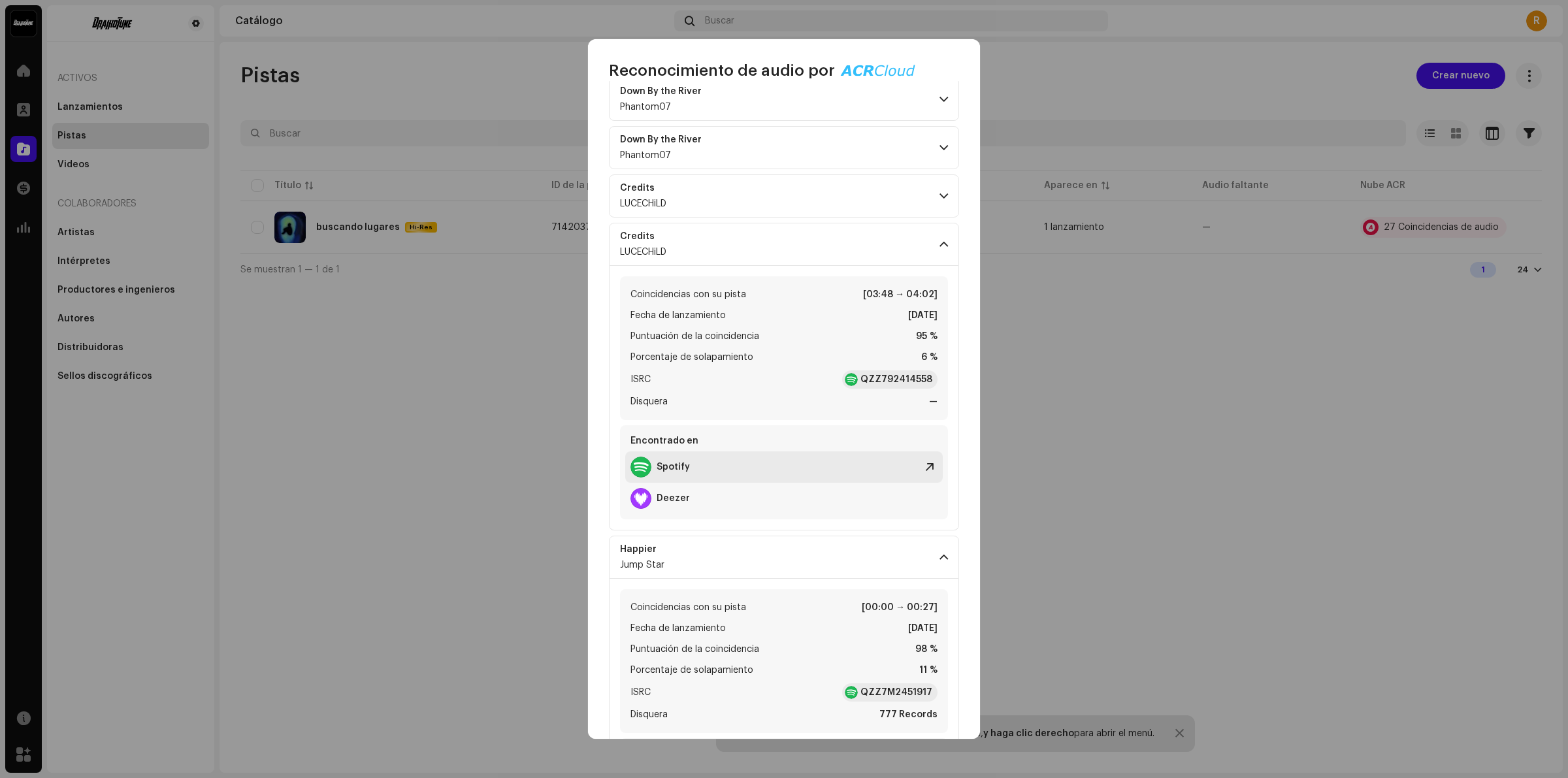
click at [678, 472] on strong "Spotify" at bounding box center [673, 467] width 34 height 10
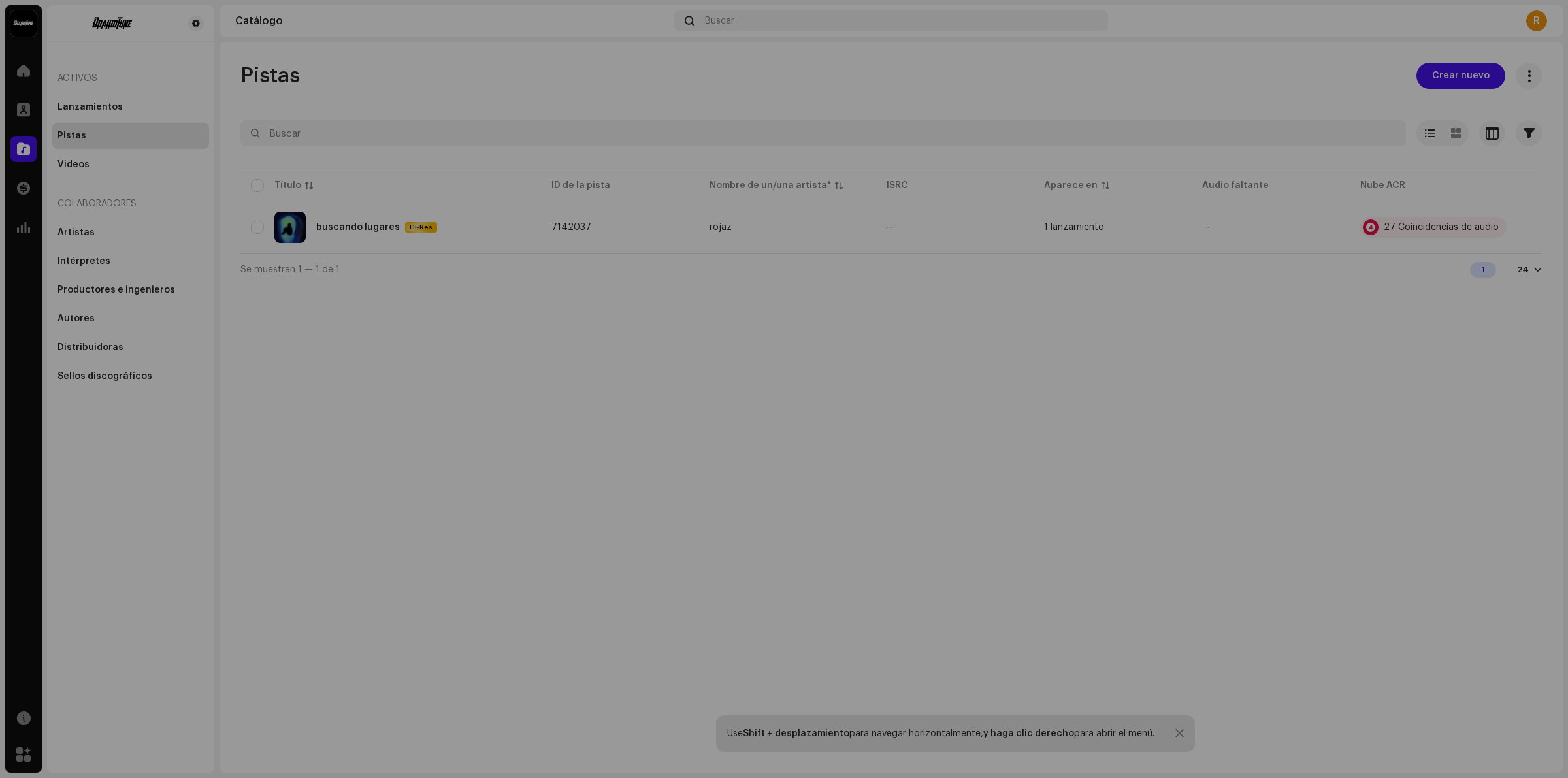
click at [1076, 73] on div "Reconocimiento de audio por Remezclas o muestras 26 Canción versionada 1 Todos …" at bounding box center [784, 389] width 1568 height 778
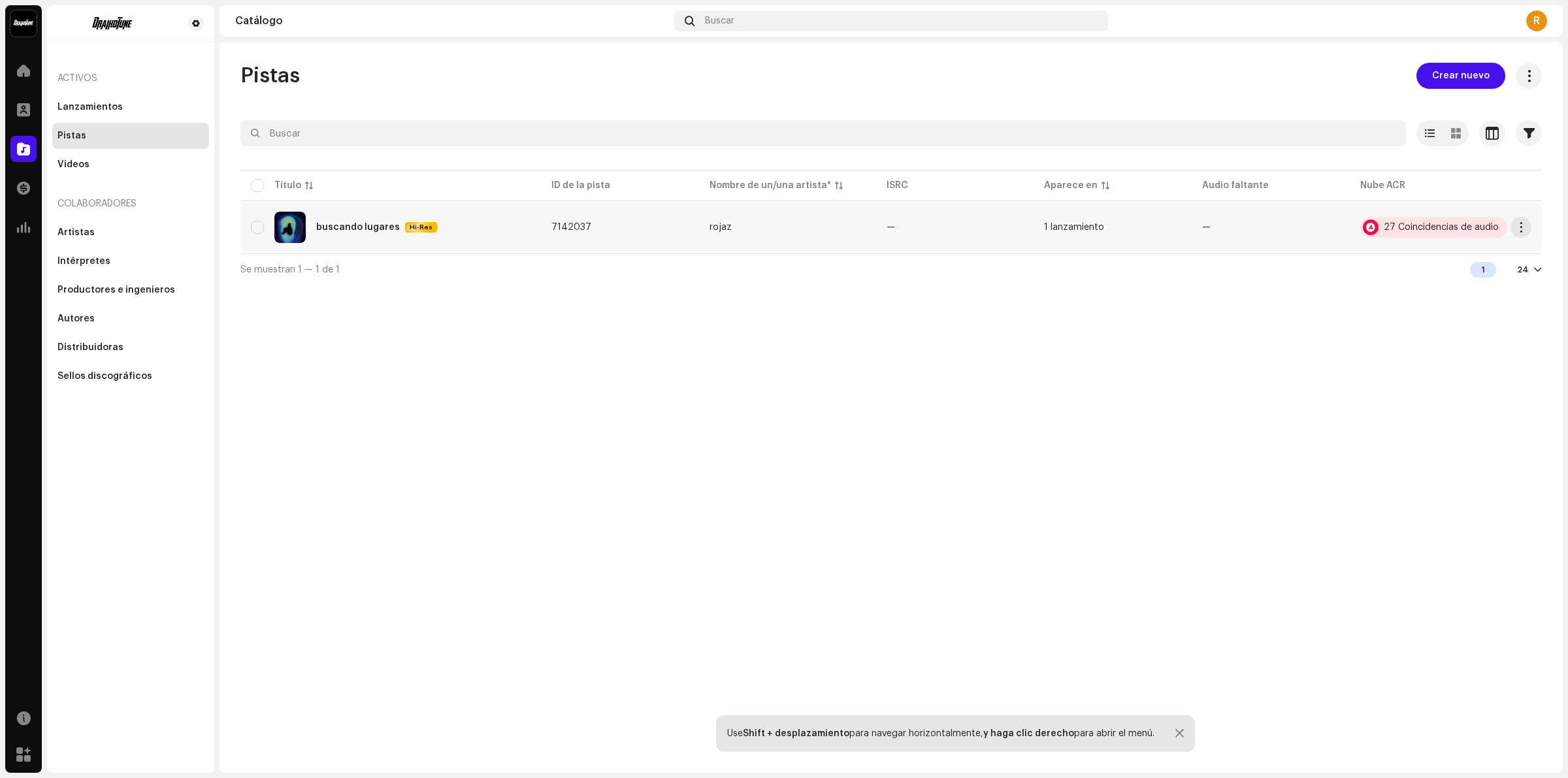
click at [1416, 229] on div "27 Coincidencias de audio" at bounding box center [1441, 228] width 115 height 9
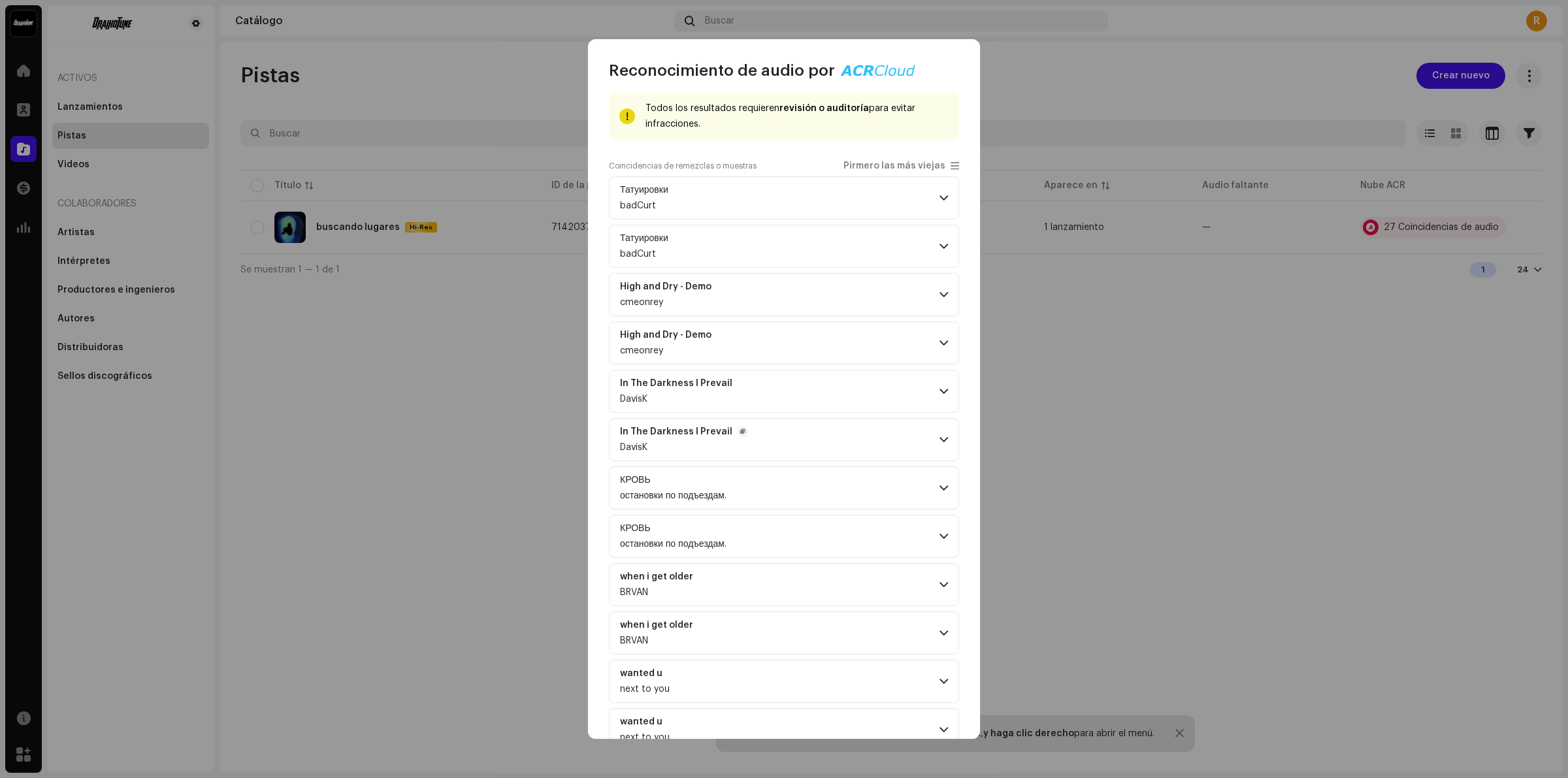
scroll to position [81, 0]
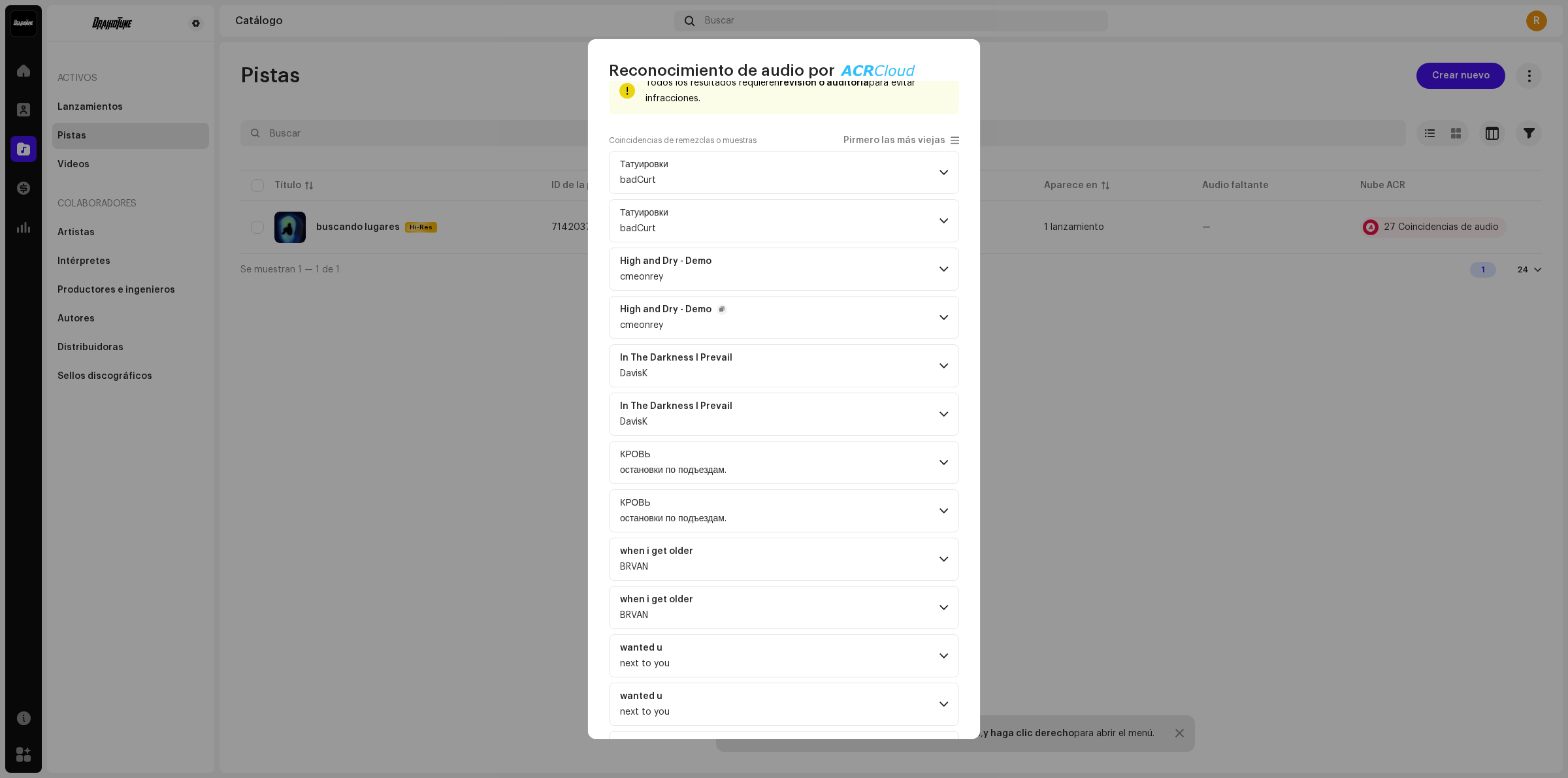
click at [775, 319] on p-accordion-header "High and Dry - Demo cmeonrey" at bounding box center [783, 318] width 350 height 43
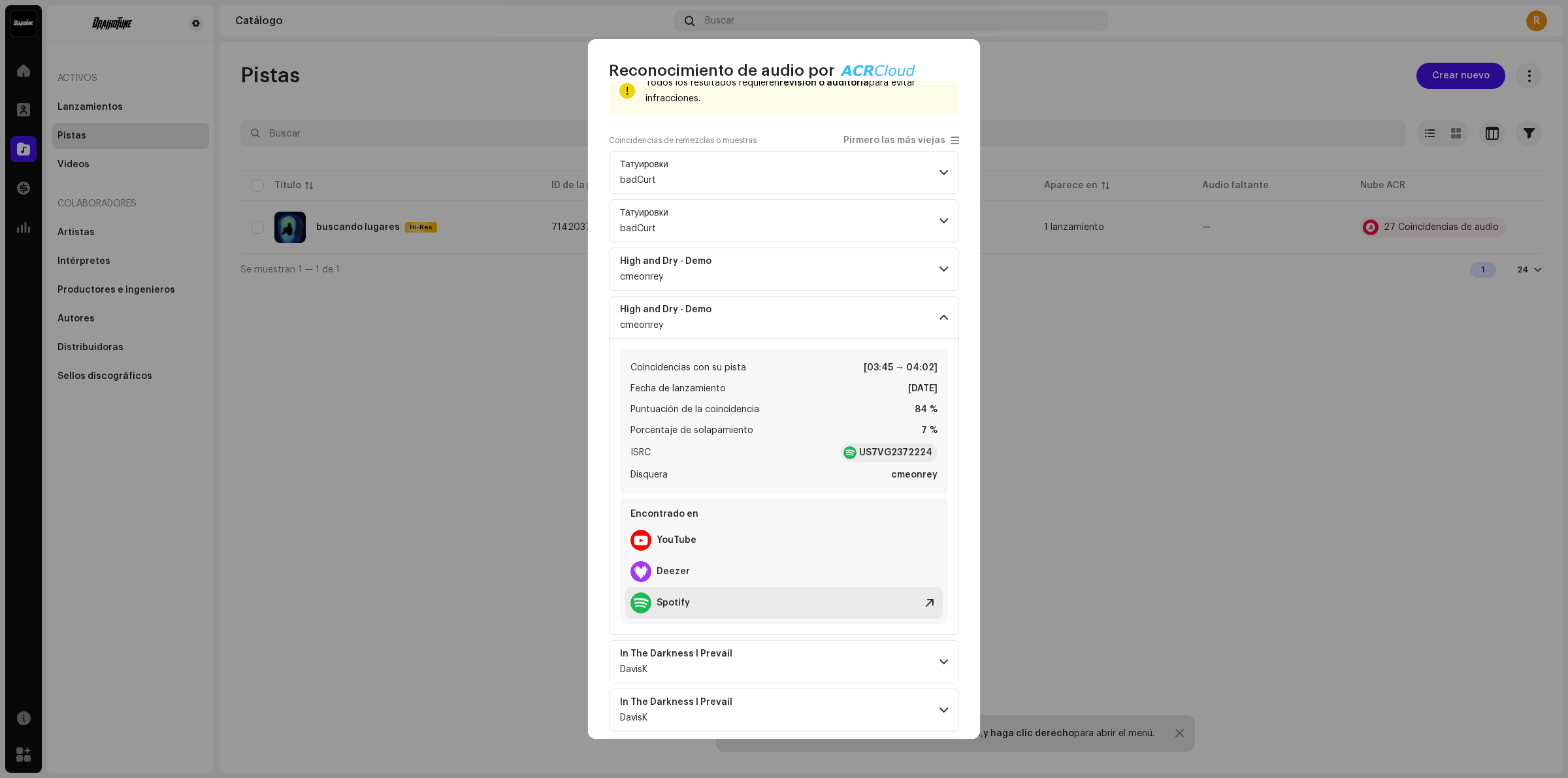
click at [673, 596] on div "Spotify" at bounding box center [660, 603] width 60 height 21
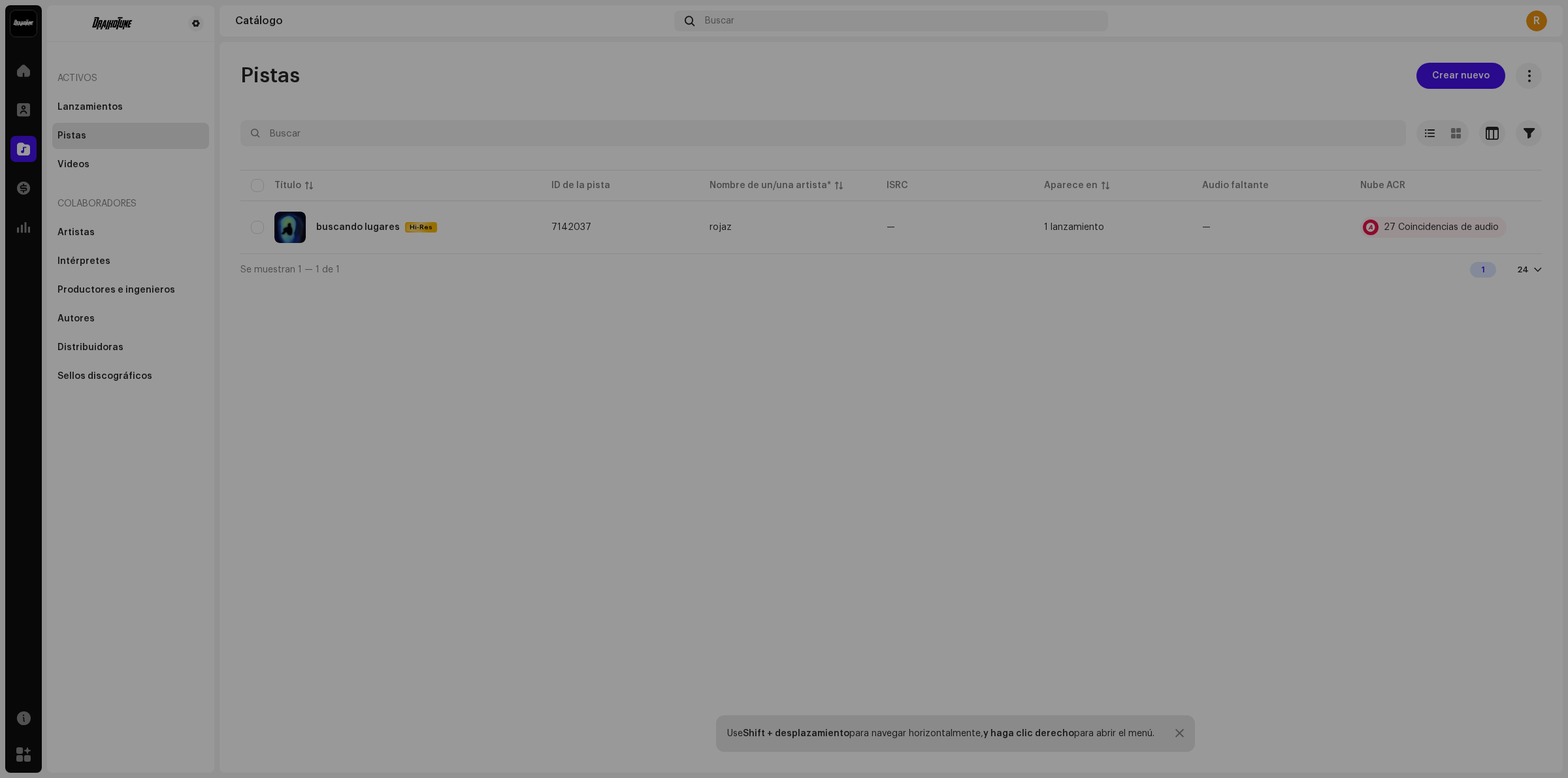
click at [432, 360] on div "Reconocimiento de audio por Remezclas o muestras 26 Canción versionada 1 Todos …" at bounding box center [784, 389] width 1568 height 778
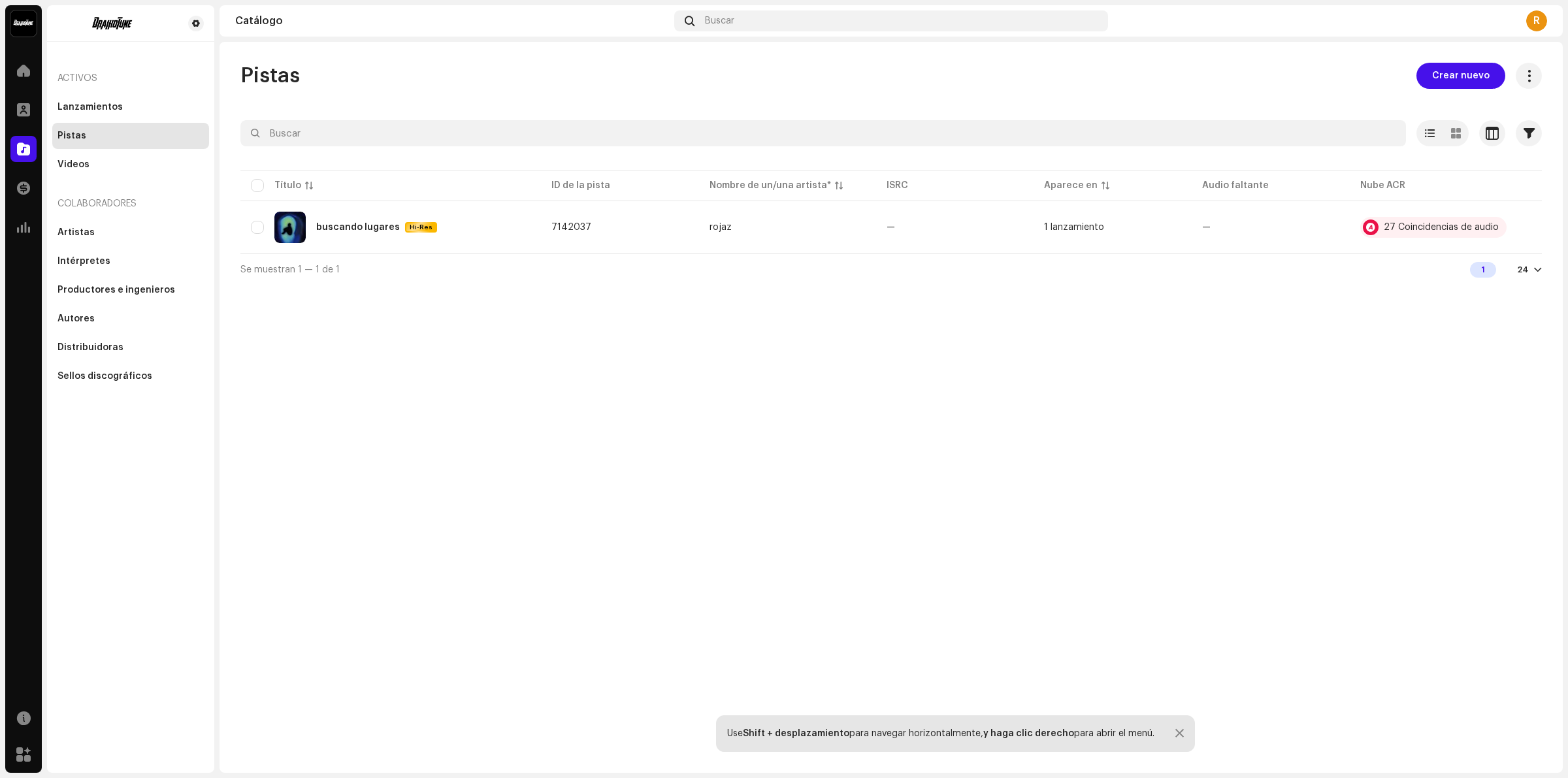
click at [640, 334] on div "Pistas Crear nuevo Seleccionado 0 Opciones Filtros Estado de distribución En cu…" at bounding box center [891, 407] width 1343 height 731
